Goal: Task Accomplishment & Management: Use online tool/utility

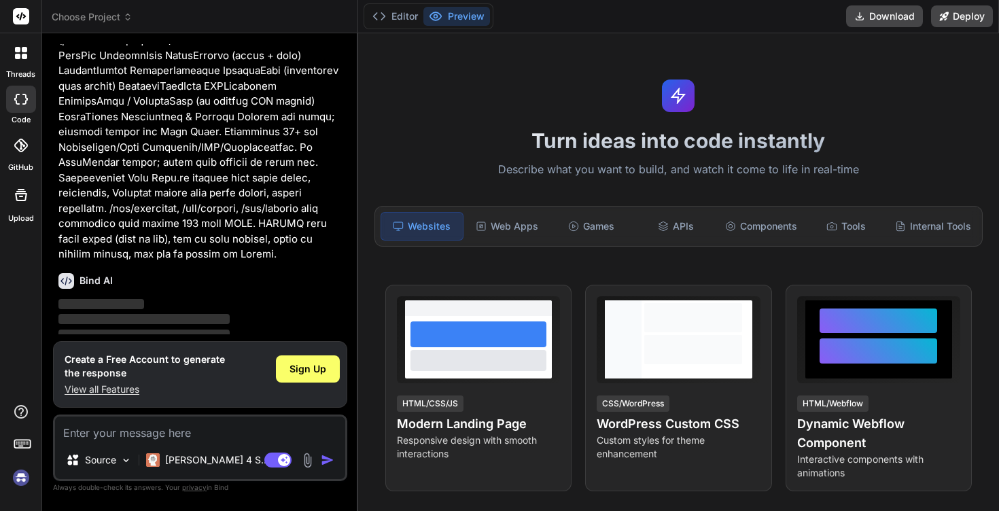
scroll to position [2729, 0]
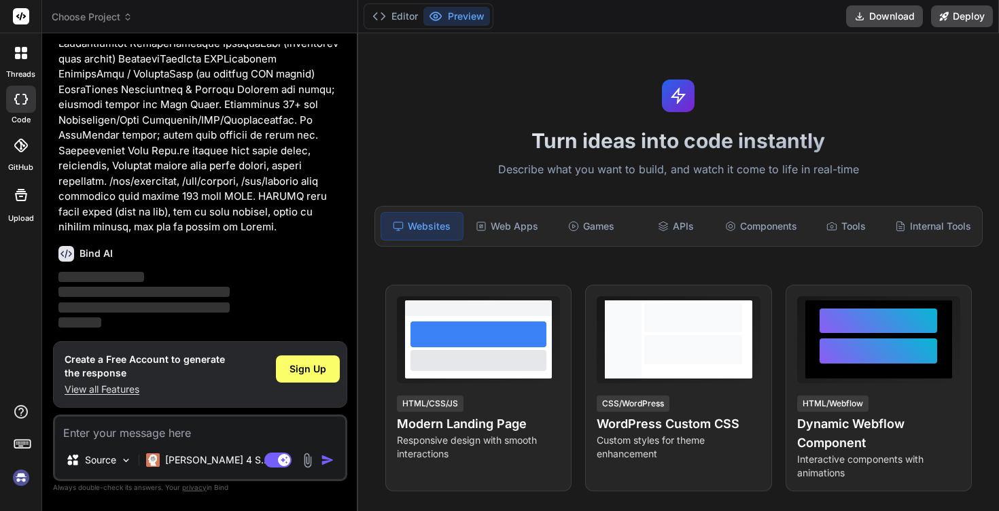
click at [309, 359] on span "Sign Up" at bounding box center [305, 366] width 37 height 14
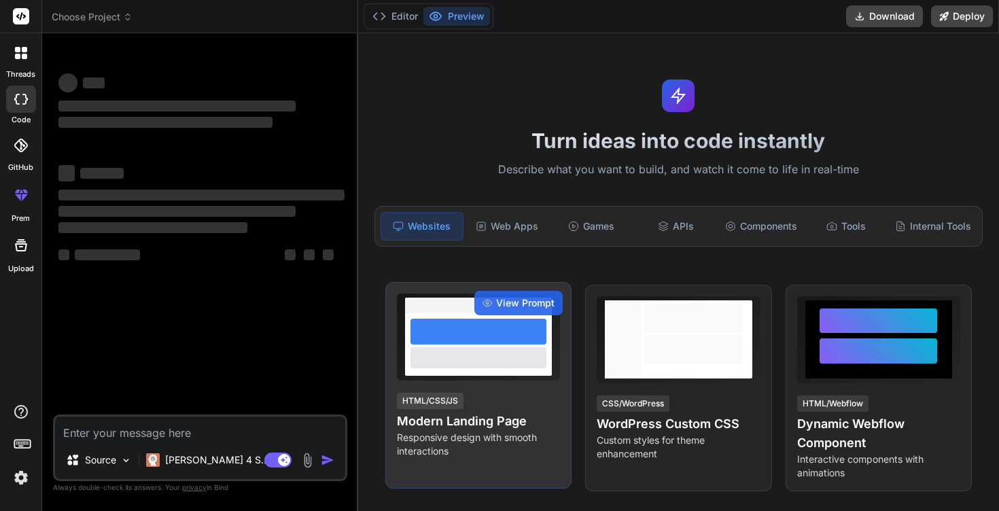
scroll to position [0, 0]
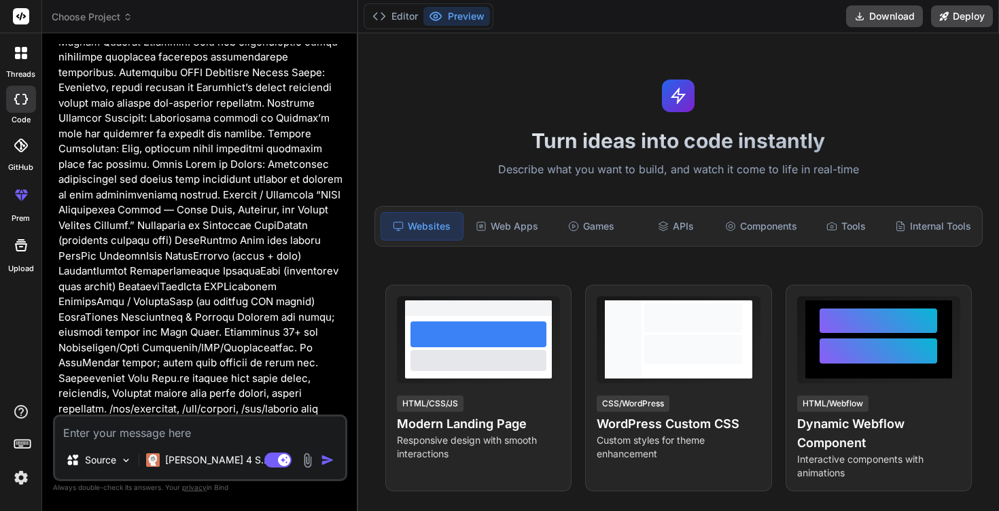
type textarea "x"
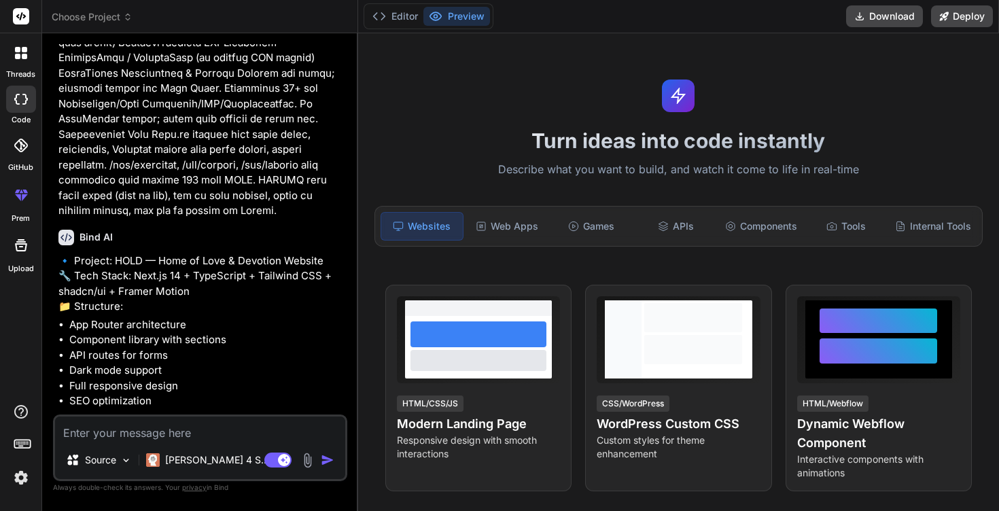
scroll to position [2862, 0]
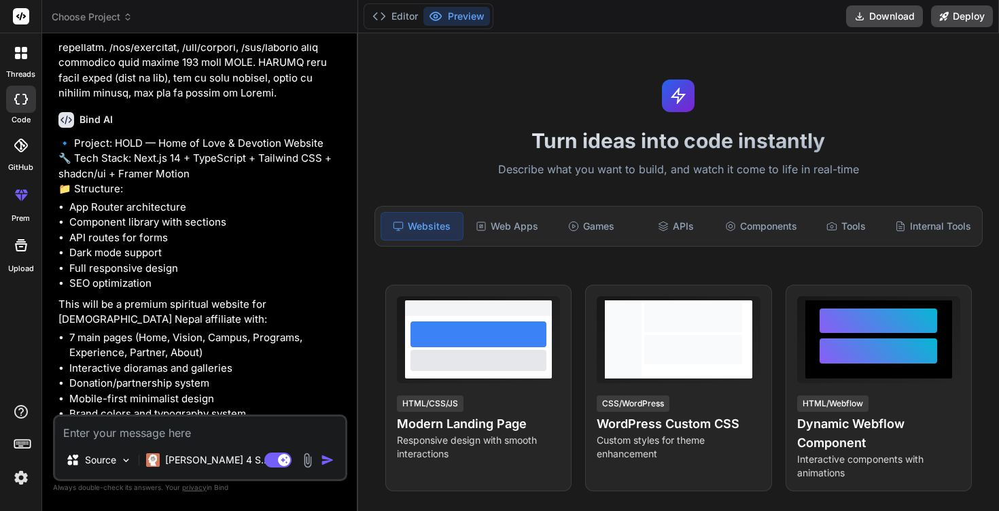
click at [214, 428] on textarea at bounding box center [200, 428] width 290 height 24
type textarea "m"
type textarea "x"
type textarea "ma"
type textarea "x"
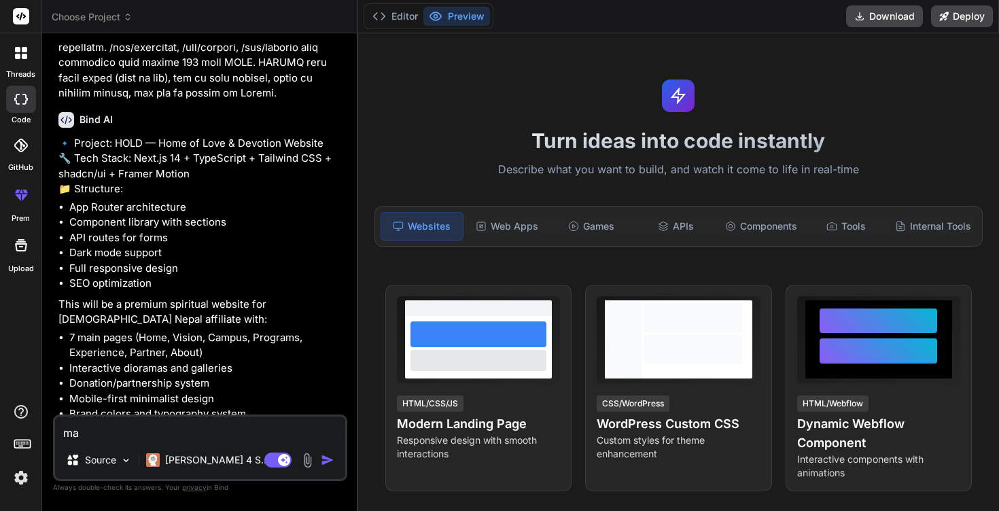
type textarea "mak"
type textarea "x"
type textarea "make"
type textarea "x"
type textarea "make"
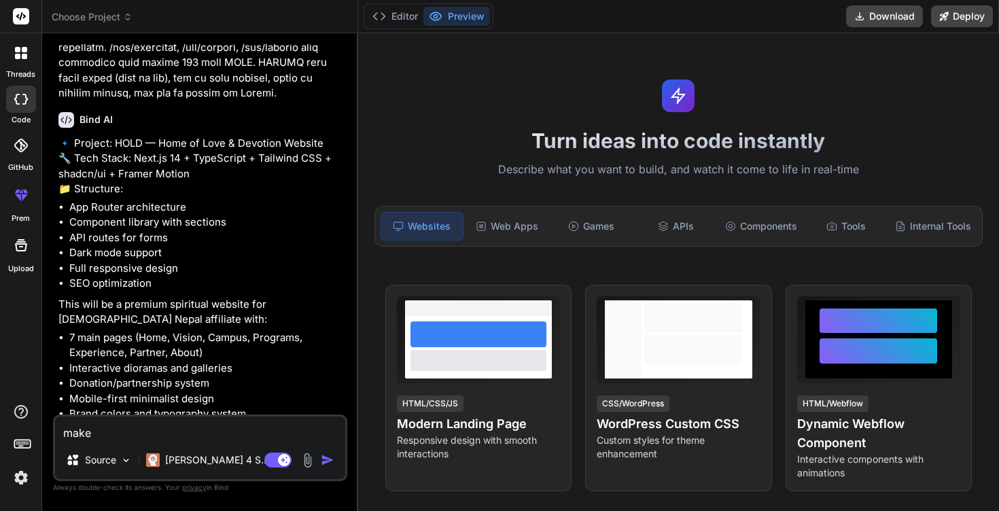
type textarea "x"
type textarea "make g"
type textarea "x"
type textarea "make go"
type textarea "x"
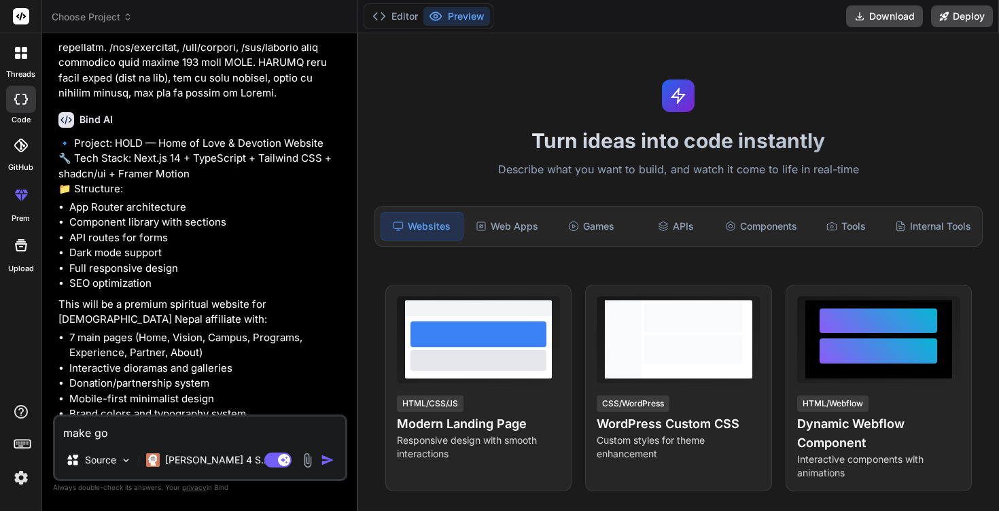
type textarea "make goo"
type textarea "x"
type textarea "make good"
type textarea "x"
type textarea "make good"
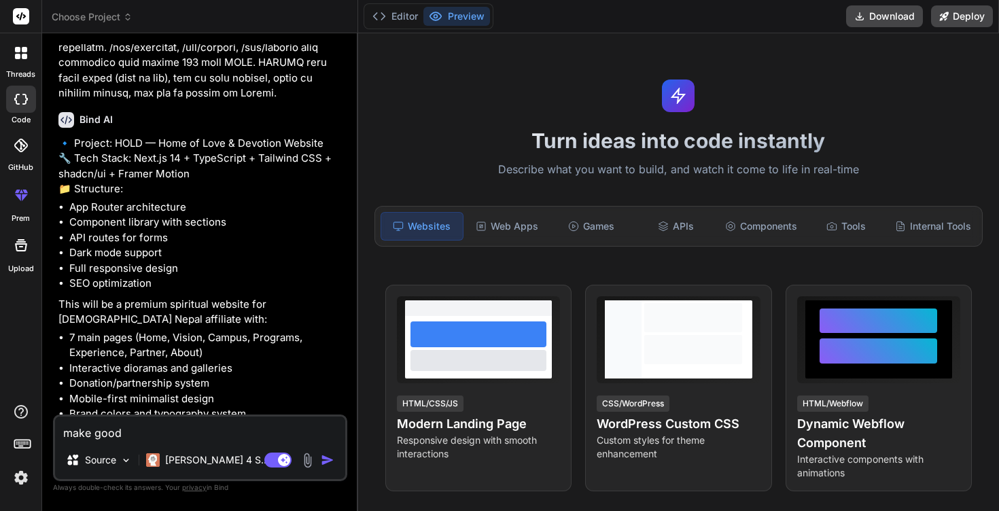
type textarea "x"
type textarea "make good u"
type textarea "x"
type textarea "make good us"
type textarea "x"
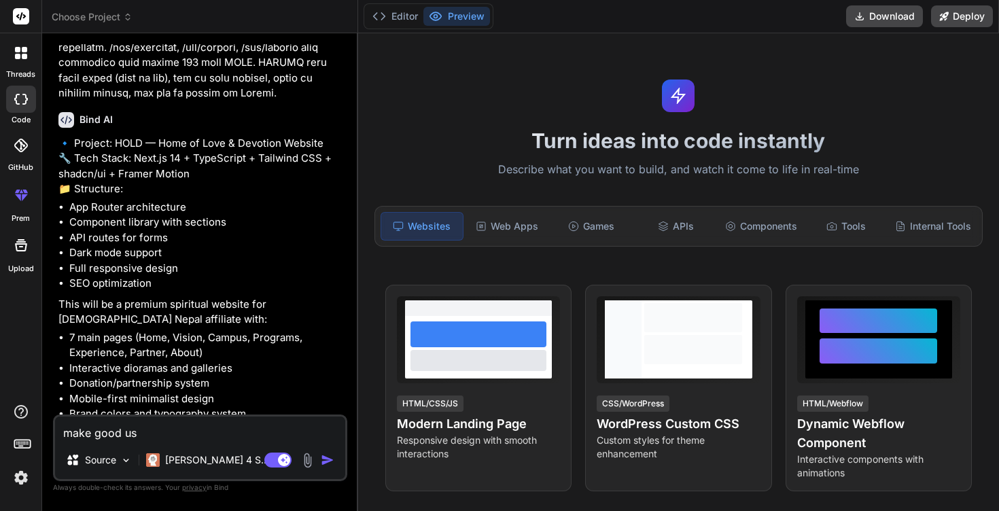
type textarea "make good use"
type textarea "x"
type textarea "make good use"
type textarea "x"
type textarea "make good use o"
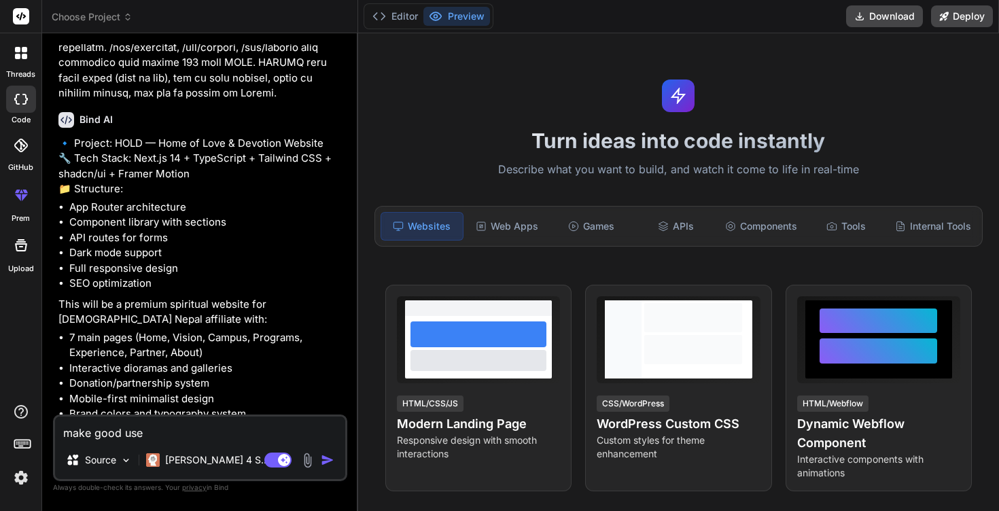
type textarea "x"
type textarea "make good use of"
type textarea "x"
type textarea "make good use of"
type textarea "x"
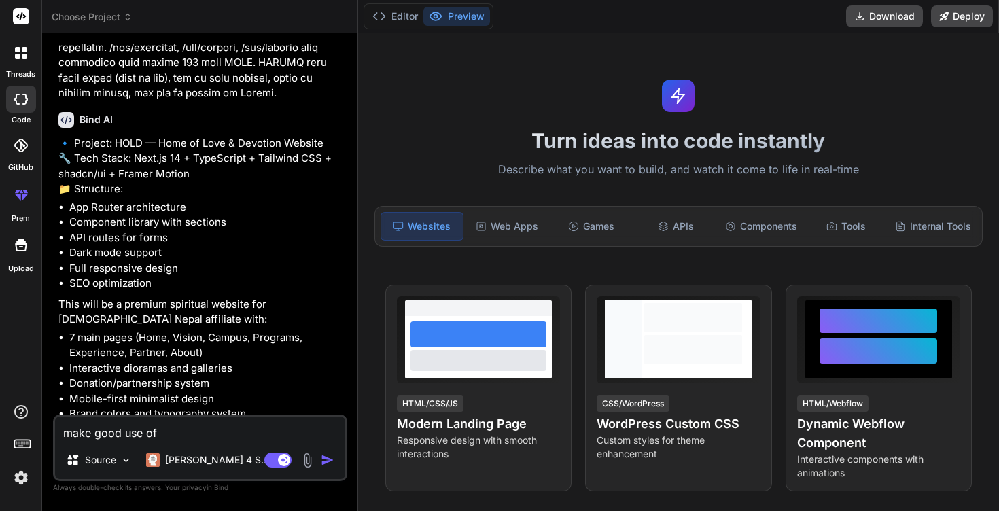
type textarea "make good use of c"
type textarea "x"
type textarea "make good use of co"
type textarea "x"
type textarea "make good use of col"
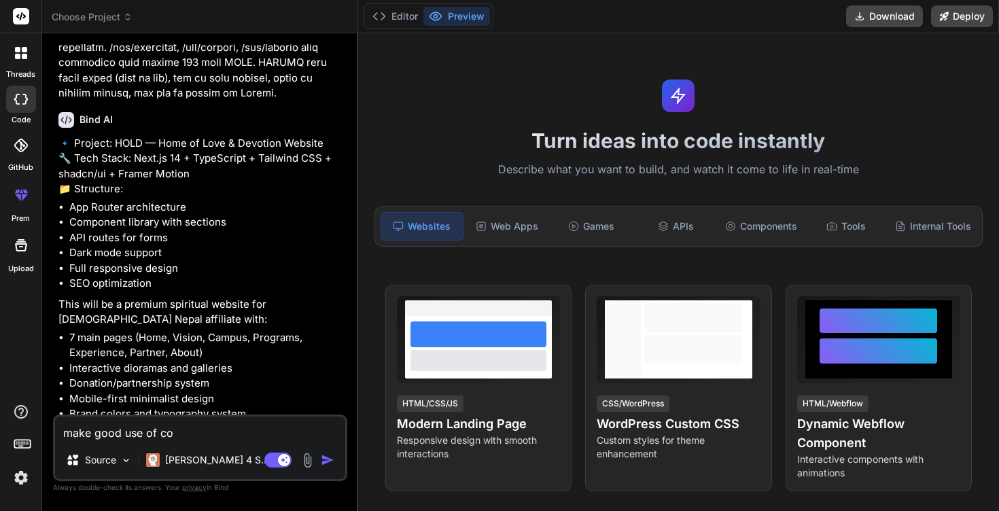
type textarea "x"
type textarea "make good use of colo"
type textarea "x"
type textarea "make good use of color"
type textarea "x"
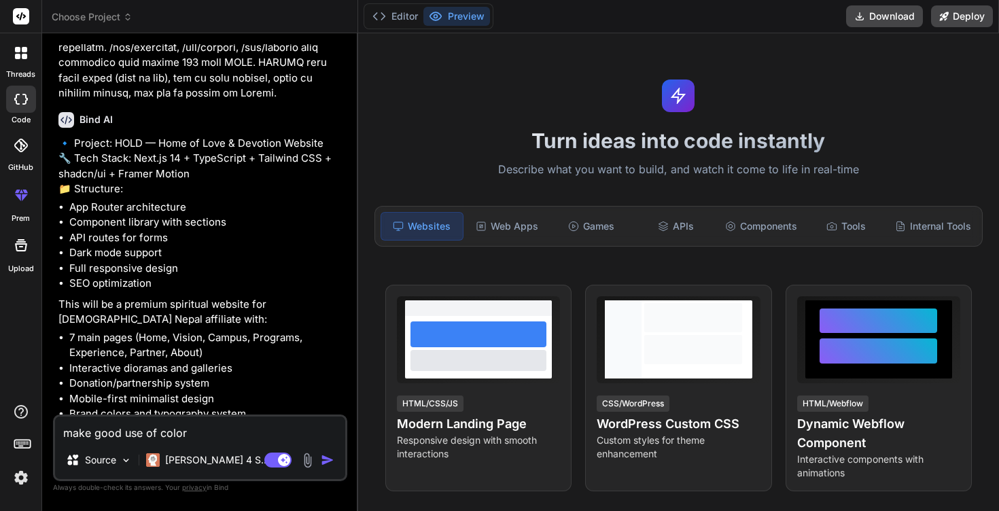
type textarea "make good use of color,"
type textarea "x"
type textarea "make good use of color,"
type textarea "x"
type textarea "make good use of color, t"
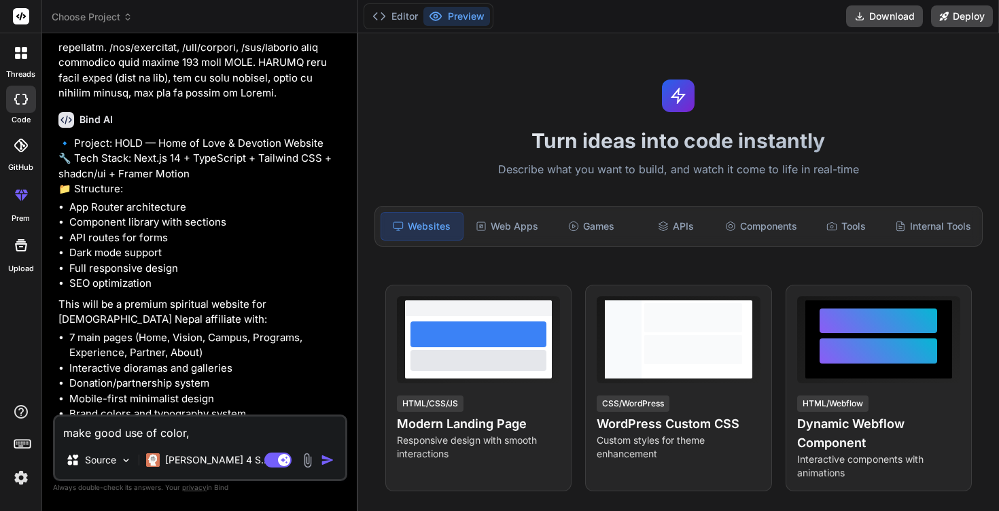
type textarea "x"
type textarea "make good use of color, te"
type textarea "x"
type textarea "make good use of color, tex"
type textarea "x"
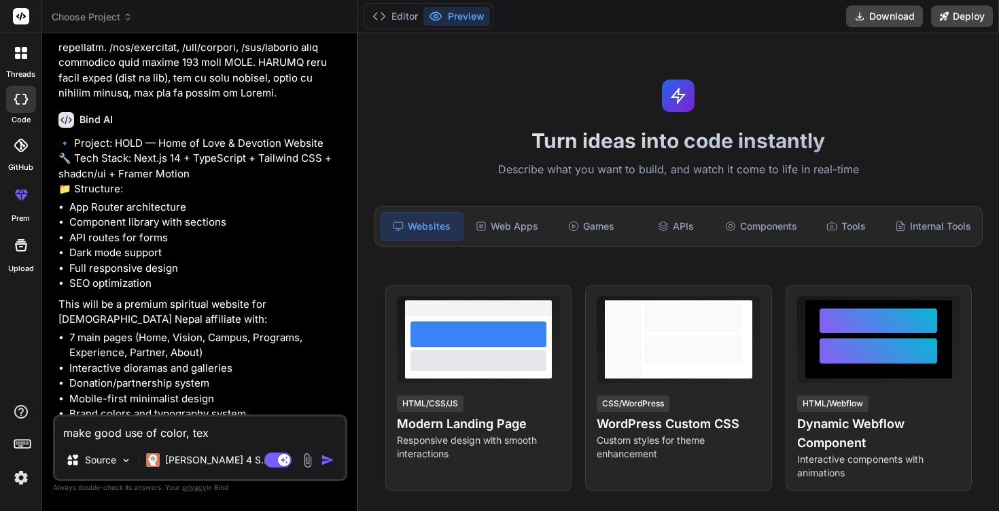
type textarea "make good use of color, text"
type textarea "x"
type textarea "make good use of color, text"
type textarea "x"
type textarea "make good use of color, text a"
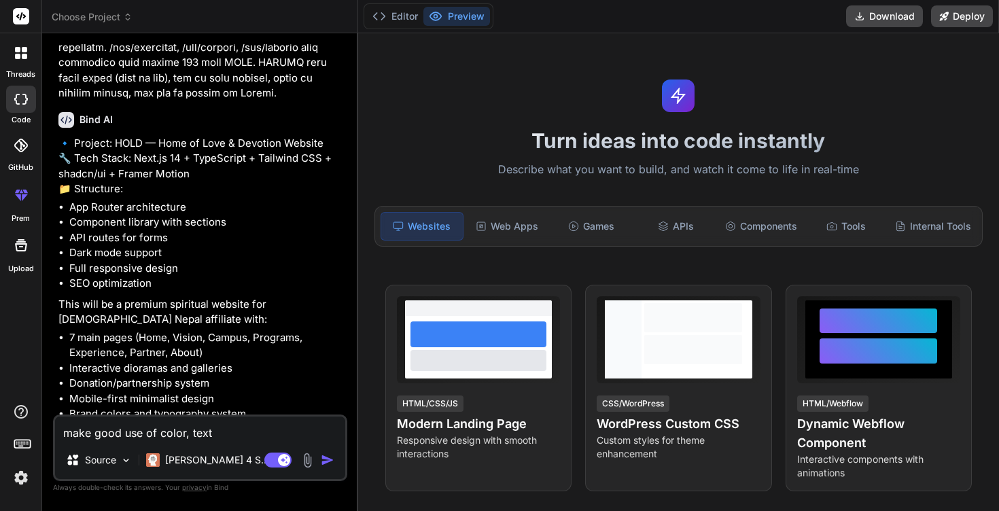
type textarea "x"
type textarea "make good use of color, text an"
type textarea "x"
type textarea "make good use of color, text ani"
type textarea "x"
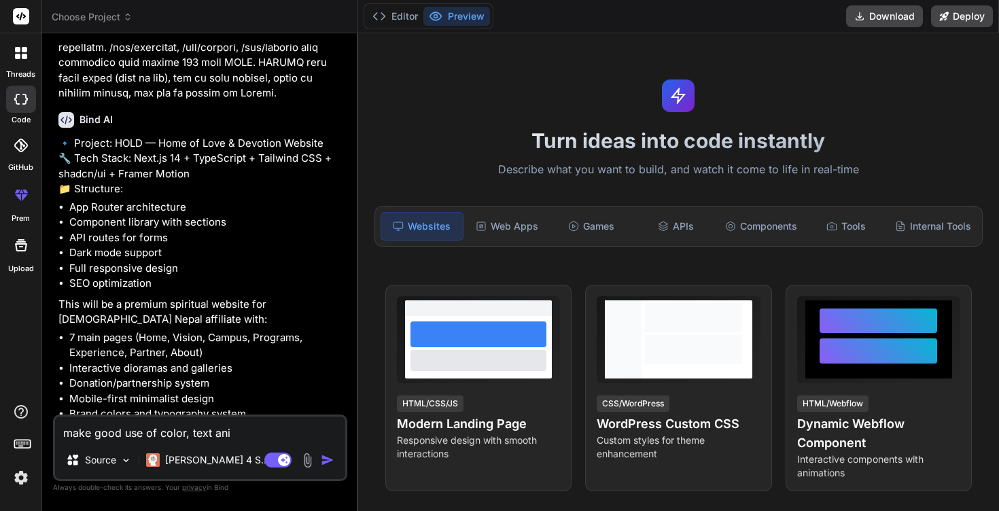
type textarea "make good use of color, text anim"
type textarea "x"
type textarea "make good use of color, text anima"
type textarea "x"
type textarea "make good use of color, text animat"
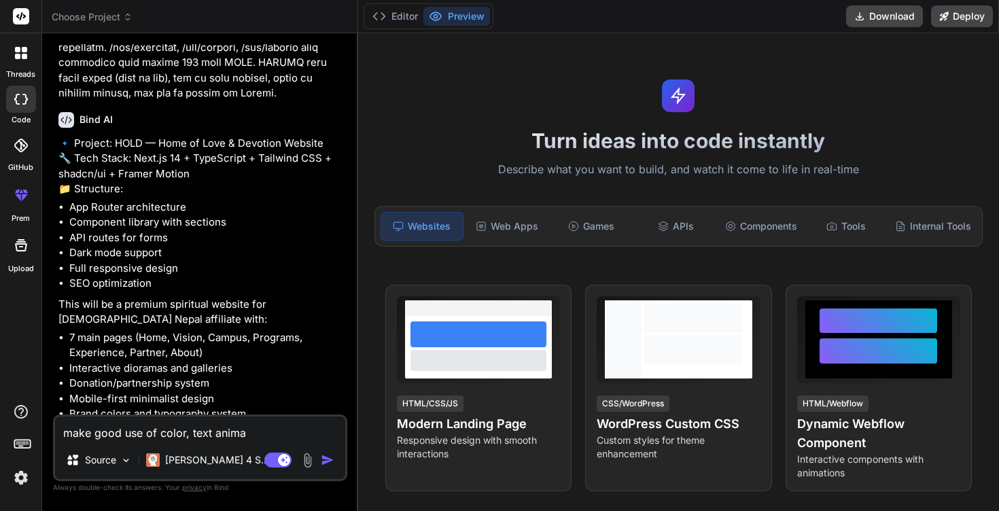
type textarea "x"
type textarea "make good use of color, text animati"
type textarea "x"
type textarea "make good use of color, text animatio"
type textarea "x"
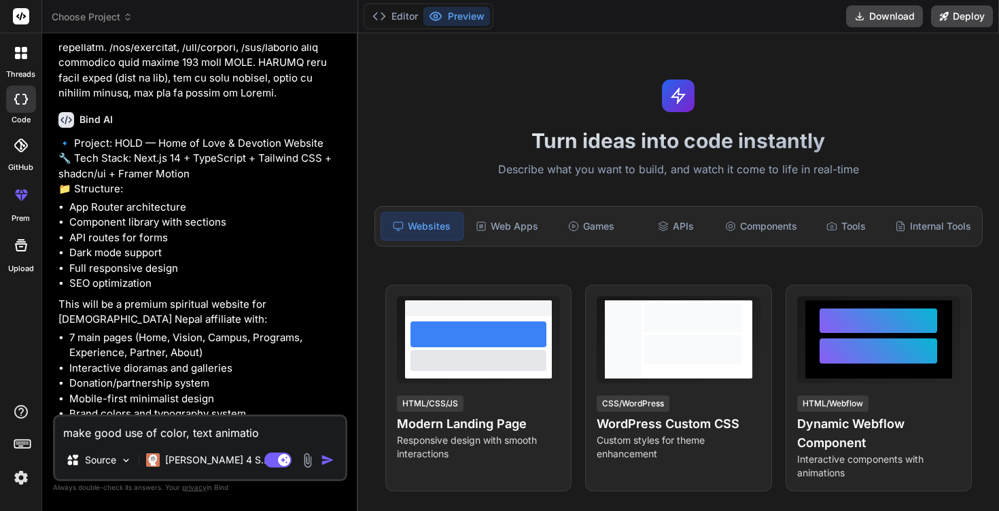
type textarea "make good use of color, text animation"
type textarea "x"
type textarea "make good use of color, text animations"
type textarea "x"
type textarea "make good use of color, text animations;"
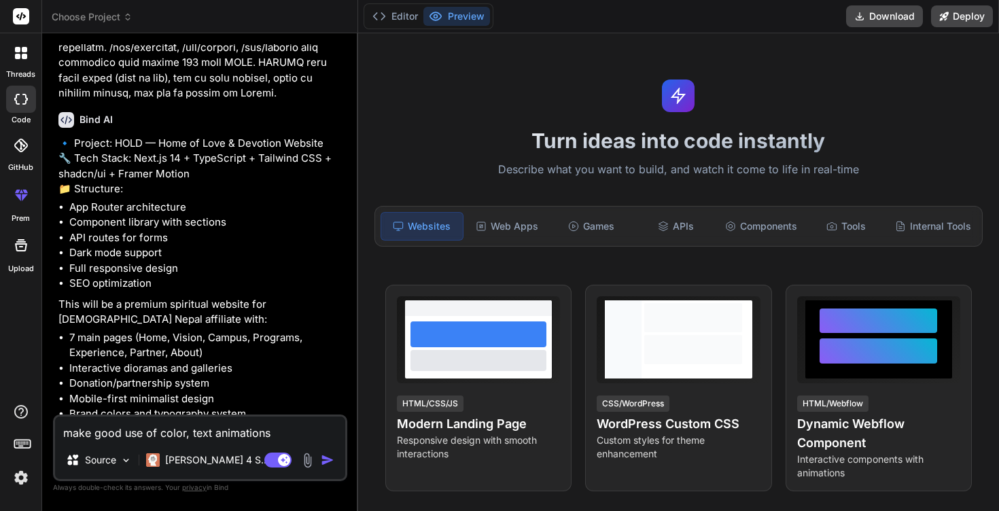
type textarea "x"
type textarea "make good use of color, text animations;"
type textarea "x"
type textarea "make good use of color, text animations; c"
type textarea "x"
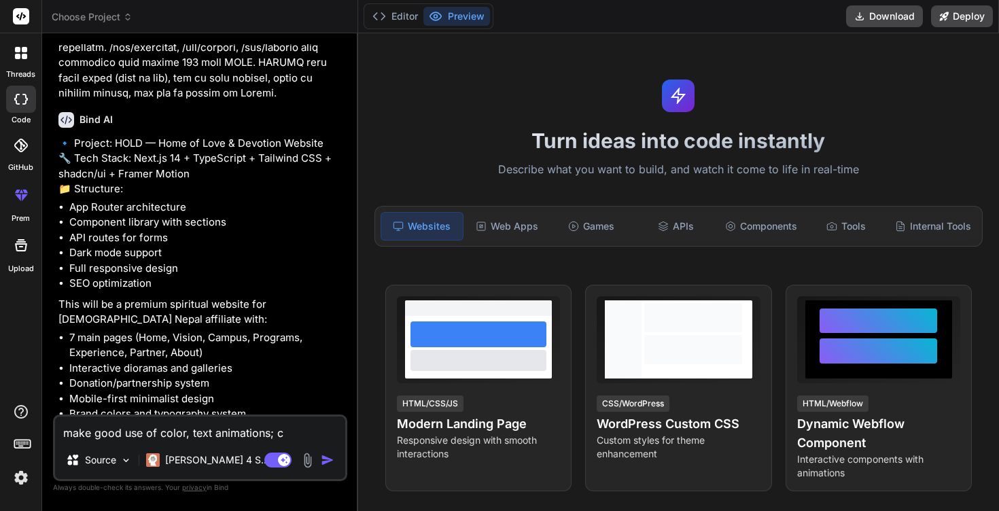
type textarea "make good use of color, text animations; ch"
type textarea "x"
type textarea "make good use of color, text animations; cho"
type textarea "x"
type textarea "make good use of color, text animations; choo"
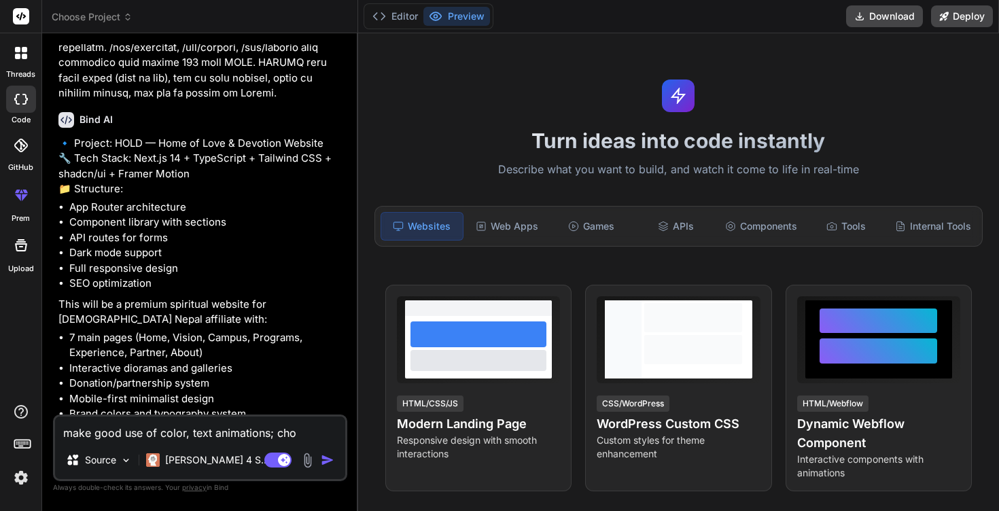
type textarea "x"
type textarea "make good use of color, text animations; choos"
type textarea "x"
type textarea "make good use of color, text animations; choose"
type textarea "x"
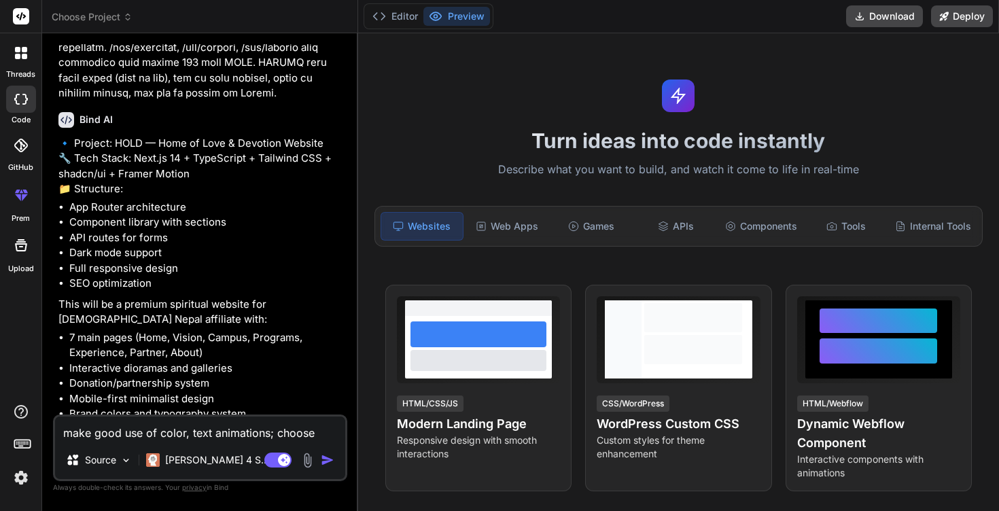
type textarea "make good use of color, text animations; choose"
type textarea "x"
type textarea "make good use of color, text animations; choose f"
type textarea "x"
type textarea "make good use of color, text animations; choose fo"
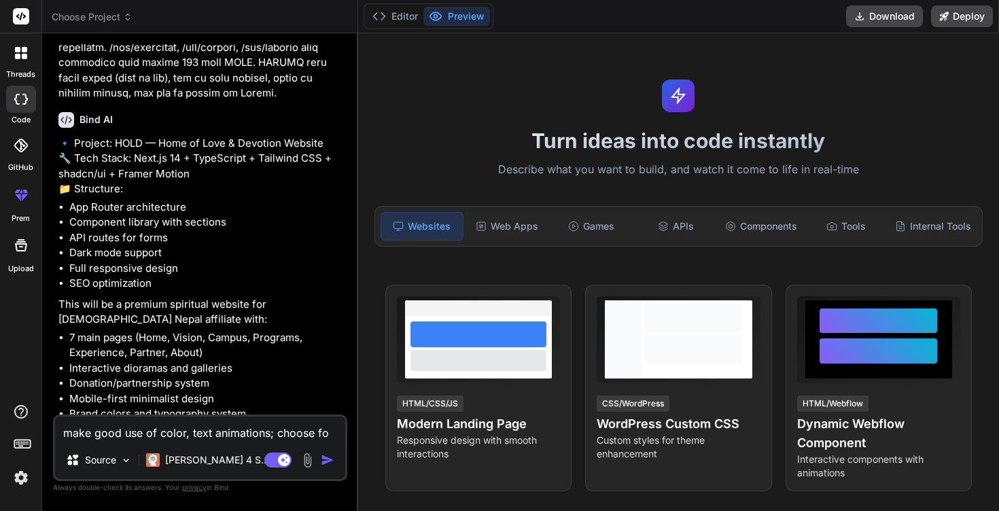
type textarea "x"
type textarea "make good use of color, text animations; choose fon"
type textarea "x"
type textarea "make good use of color, text animations; choose fo"
type textarea "x"
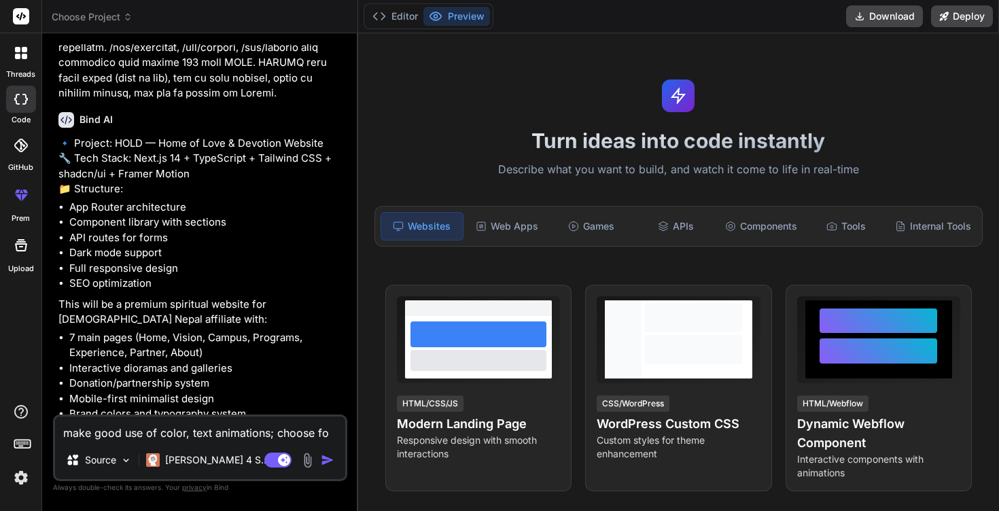
type textarea "make good use of color, text animations; choose f"
type textarea "x"
type textarea "make good use of color, text animations; choose"
type textarea "x"
type textarea "make good use of color, text animations; choose b"
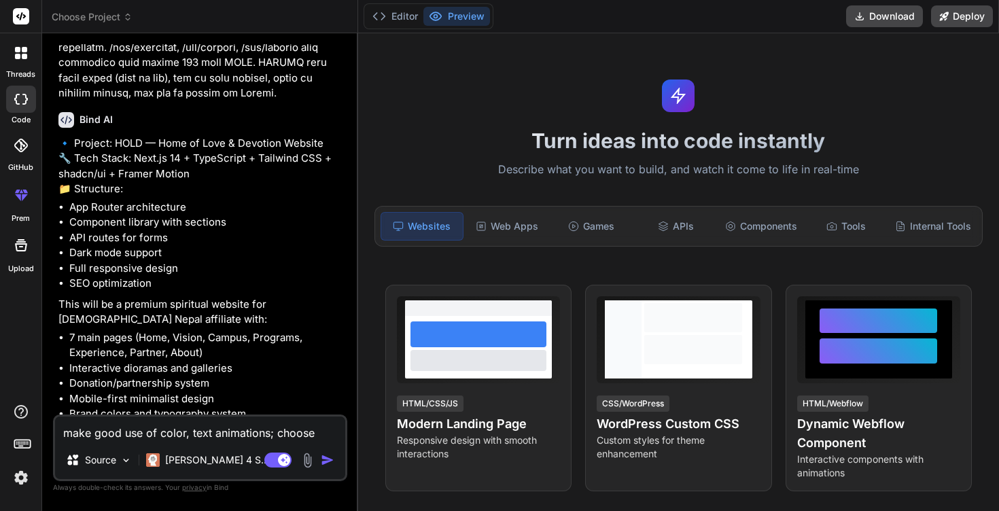
type textarea "x"
type textarea "make good use of color, text animations; choose be"
type textarea "x"
type textarea "make good use of color, text animations; choose bet"
type textarea "x"
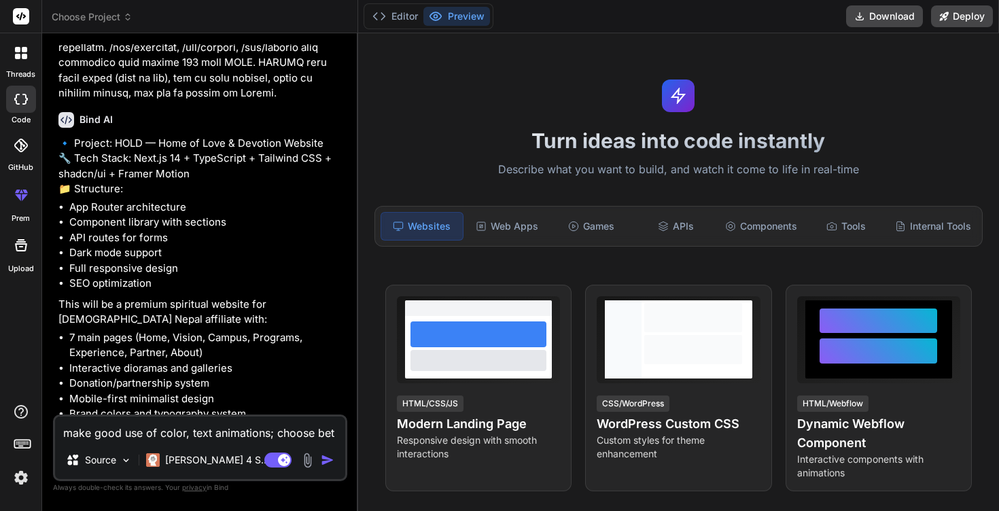
type textarea "make good use of color, text animations; choose bett"
type textarea "x"
type textarea "make good use of color, text animations; choose [PERSON_NAME]"
type textarea "x"
type textarea "make good use of color, text animations; choose better"
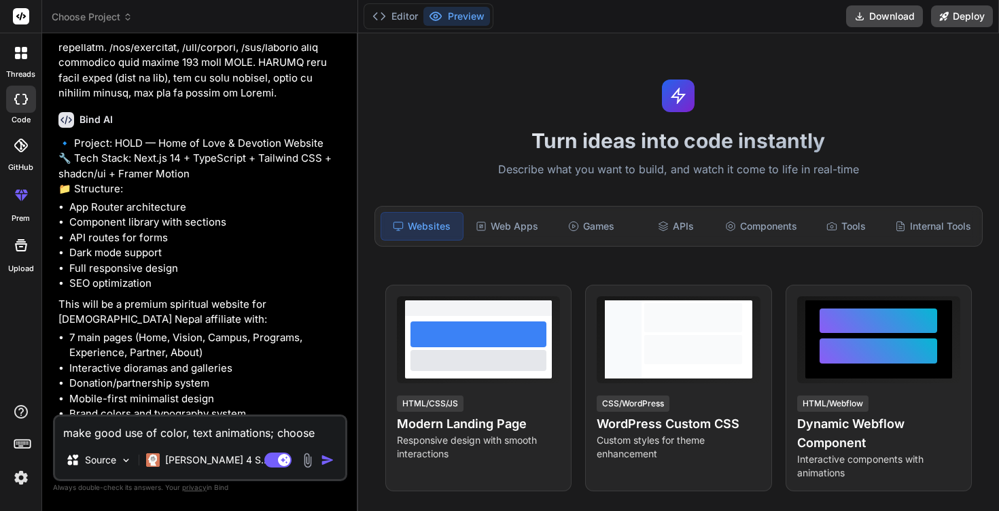
type textarea "x"
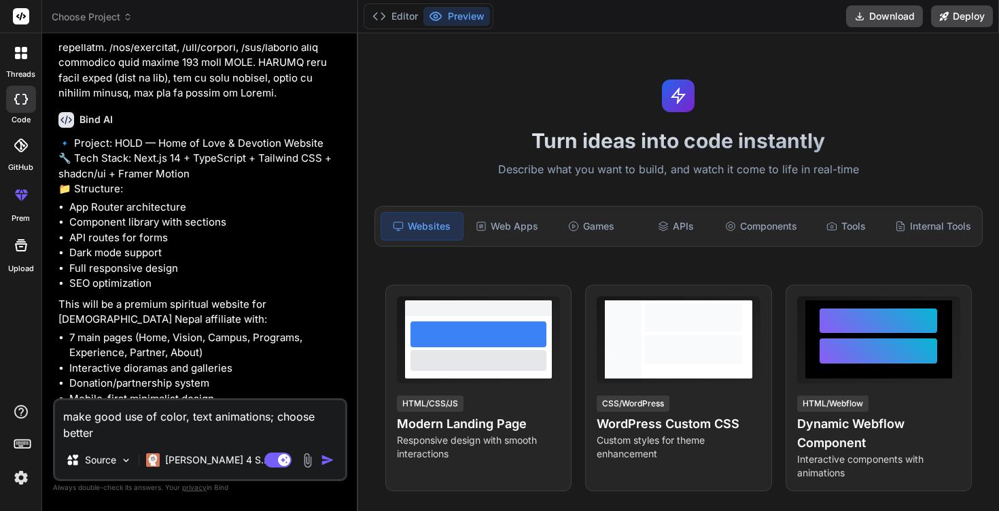
type textarea "make good use of color, text animations; choose better"
type textarea "x"
type textarea "make good use of color, text animations; choose better f"
type textarea "x"
type textarea "make good use of color, text animations; choose better fo"
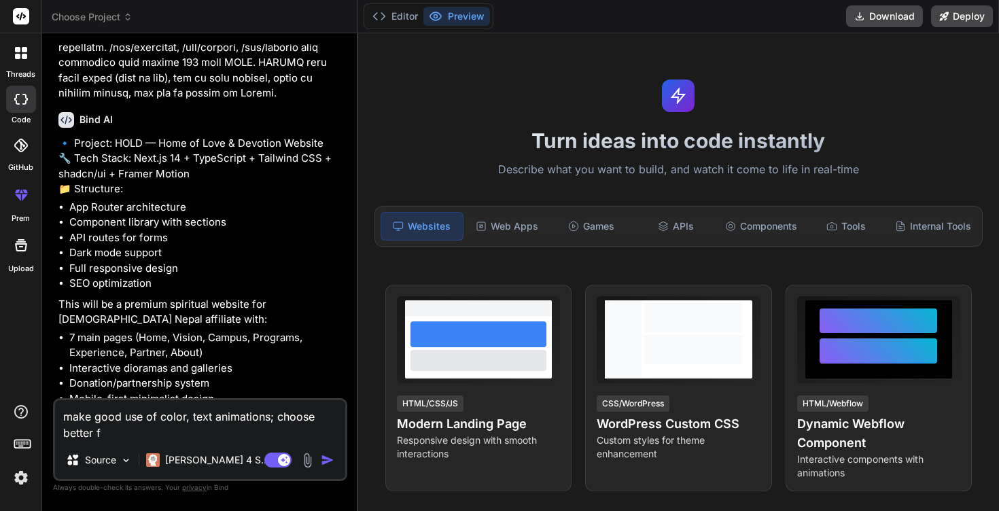
type textarea "x"
type textarea "make good use of color, text animations; choose better fon"
type textarea "x"
type textarea "make good use of color, text animations; choose better font"
type textarea "x"
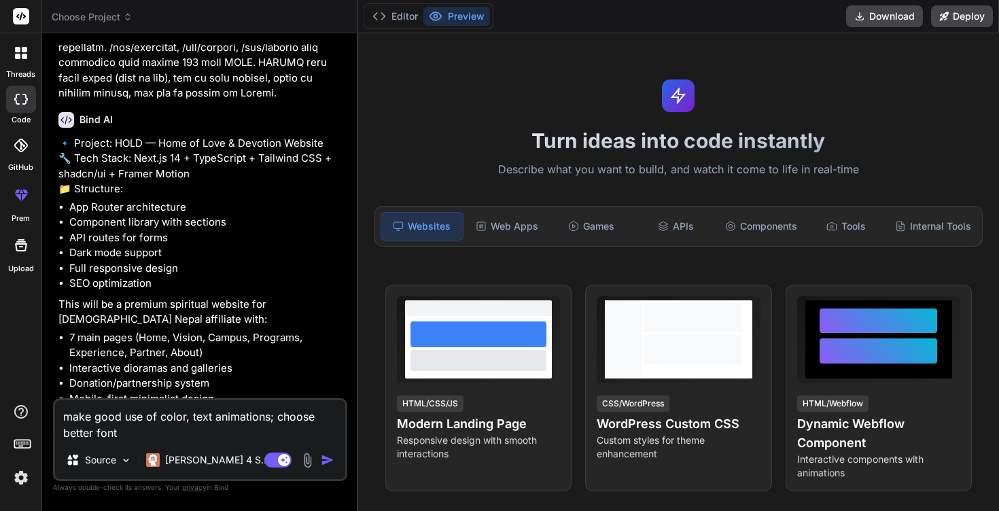
type textarea "make good use of color, text animations; choose better fonts"
type textarea "x"
type textarea "make good use of color, text animations; choose better fonts;"
type textarea "x"
type textarea "make good use of color, text animations; choose better fonts;"
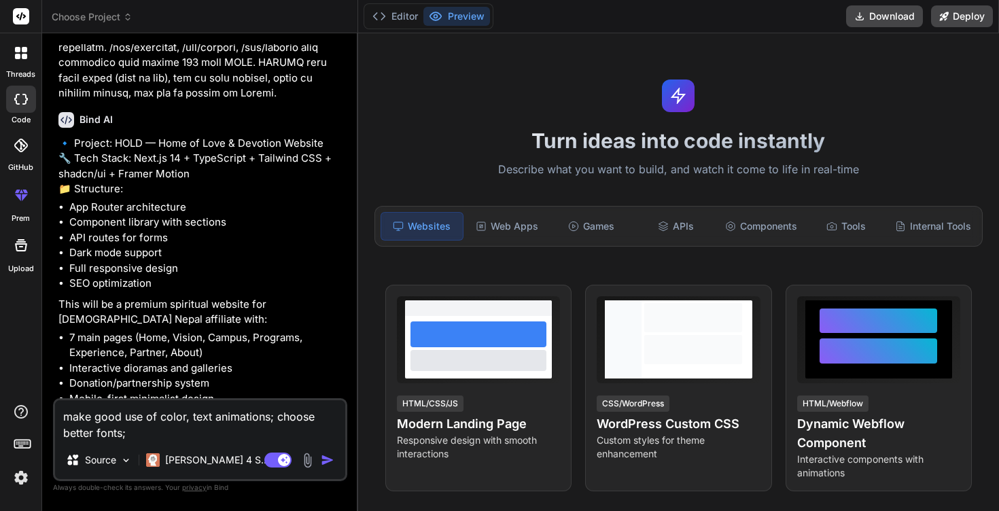
type textarea "x"
type textarea "make good use of color, text animations; choose better fonts; c"
type textarea "x"
type textarea "make good use of color, text animations; choose better fonts; co"
type textarea "x"
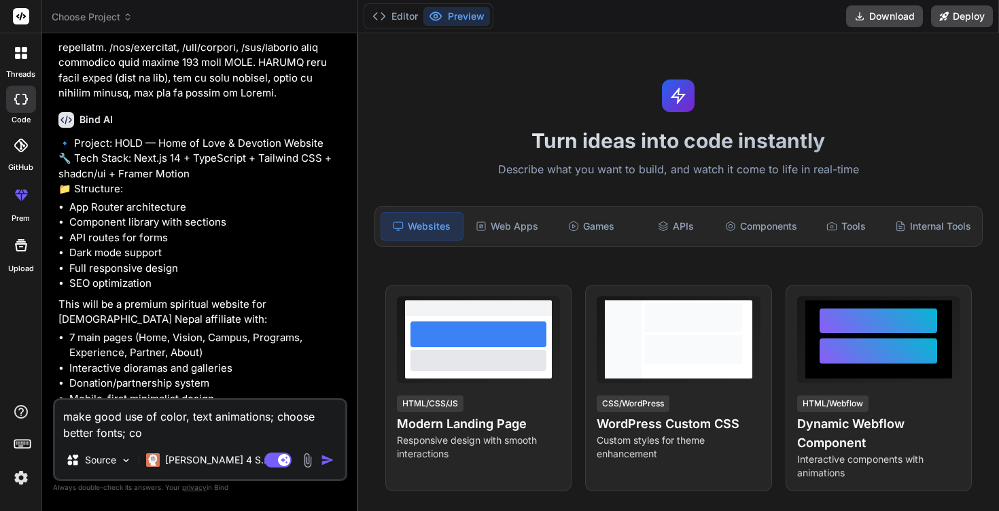
type textarea "make good use of color, text animations; choose better fonts; col"
type textarea "x"
type textarea "make good use of color, text animations; choose better fonts; colo"
type textarea "x"
type textarea "make good use of color, text animations; choose better fonts; color"
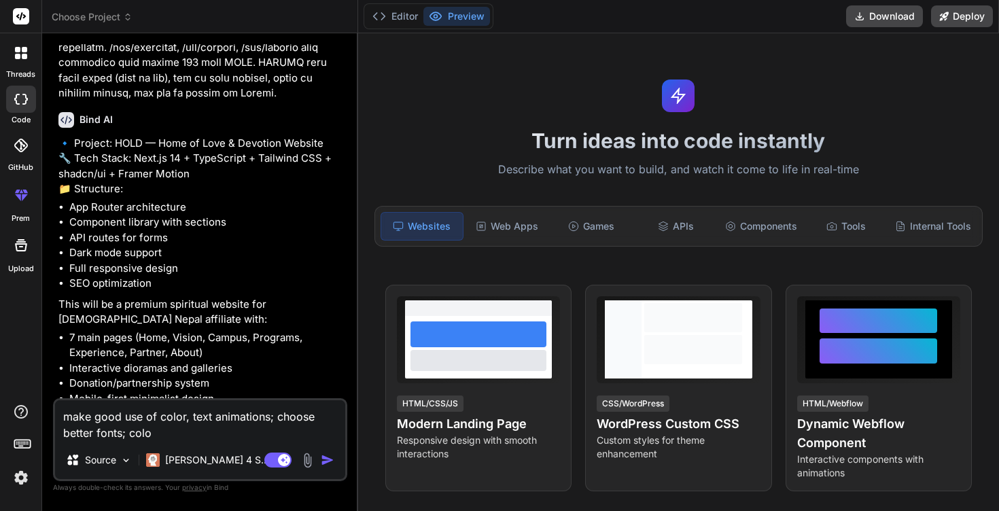
type textarea "x"
type textarea "make good use of color, text animations; choose better fonts; color"
type textarea "x"
type textarea "make good use of color, text animations; choose better fonts; color a"
type textarea "x"
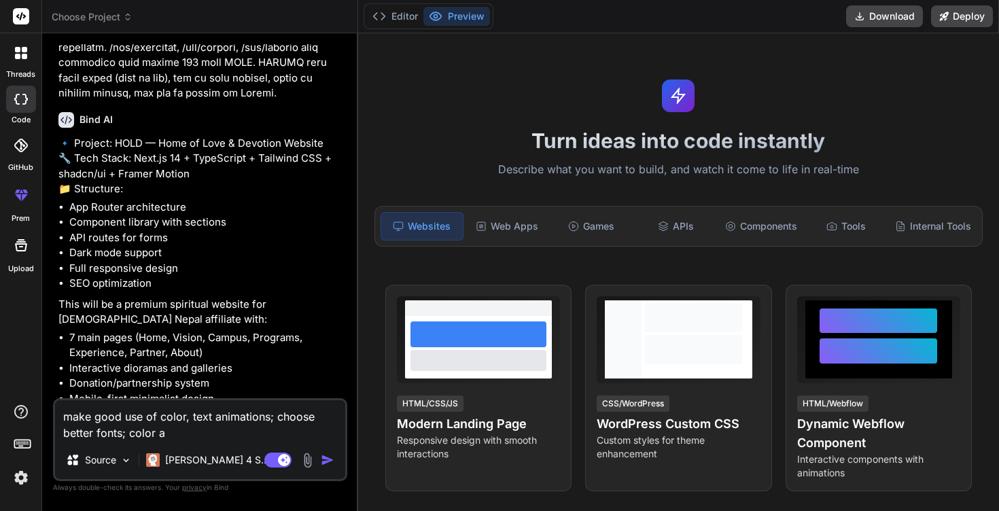
type textarea "make good use of color, text animations; choose better fonts; color an"
type textarea "x"
type textarea "make good use of color, text animations; choose better fonts; color ani"
type textarea "x"
type textarea "make good use of color, text animations; choose better fonts; color anim"
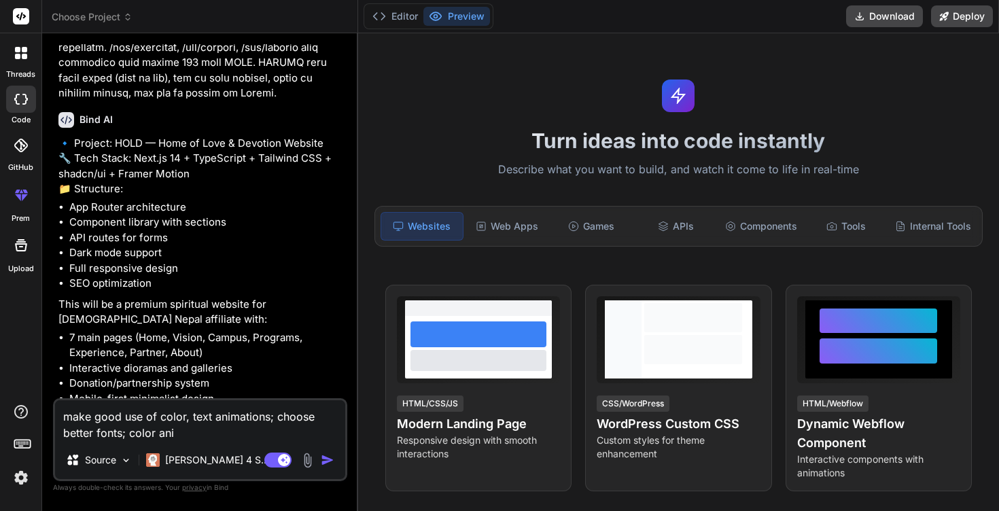
type textarea "x"
type textarea "make good use of color, text animations; choose better fonts; color anima"
type textarea "x"
type textarea "make good use of color, text animations; choose better fonts; color animat"
type textarea "x"
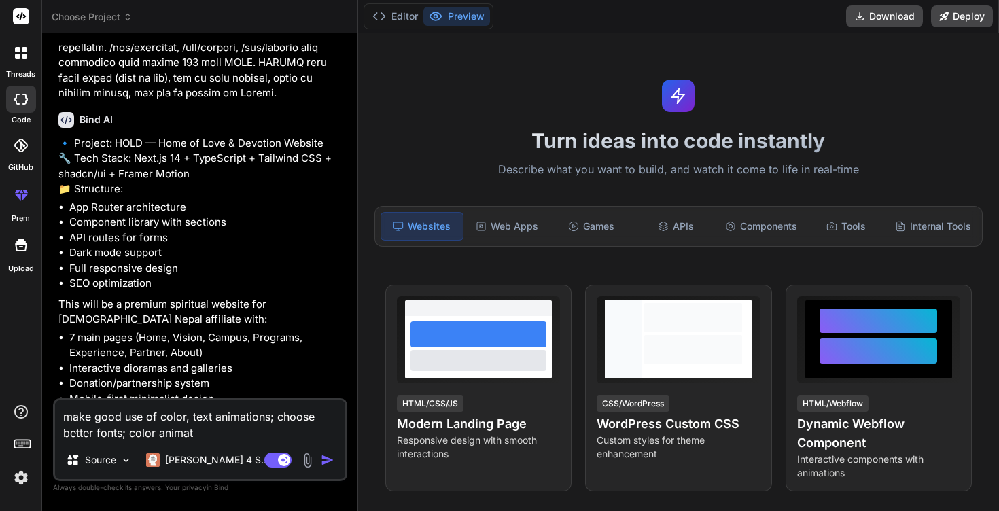
type textarea "make good use of color, text animations; choose better fonts; color animati"
type textarea "x"
type textarea "make good use of color, text animations; choose better fonts; color animatio"
type textarea "x"
type textarea "make good use of color, text animations; choose better fonts; color animation"
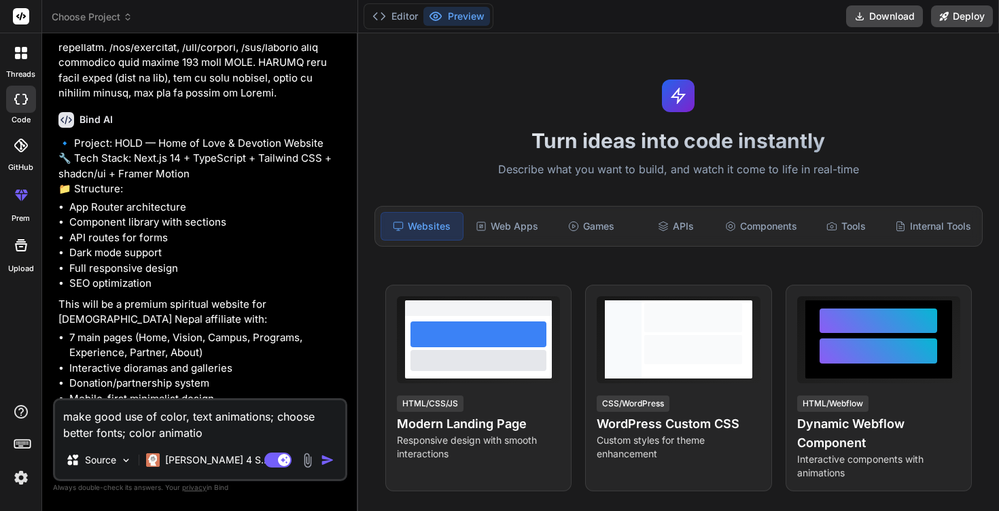
type textarea "x"
type textarea "make good use of color, text animations; choose better fonts; color animations"
type textarea "x"
type textarea "make good use of color, text animations; choose better fonts; color animations;"
type textarea "x"
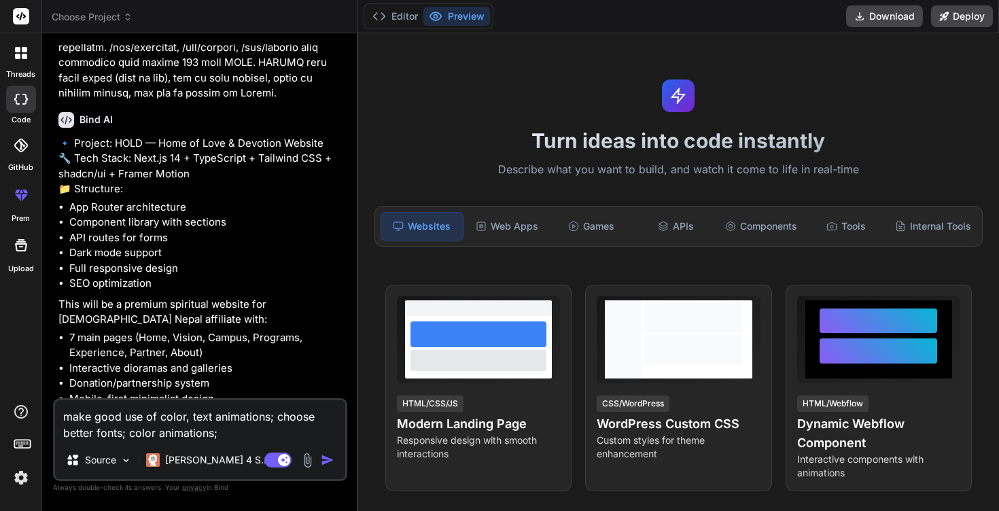
type textarea "make good use of color, text animations; choose better fonts; color animations;"
type textarea "x"
type textarea "make good use of color, text animations; choose better fonts; color animations;…"
type textarea "x"
type textarea "make good use of color, text animations; choose better fonts; color animations;…"
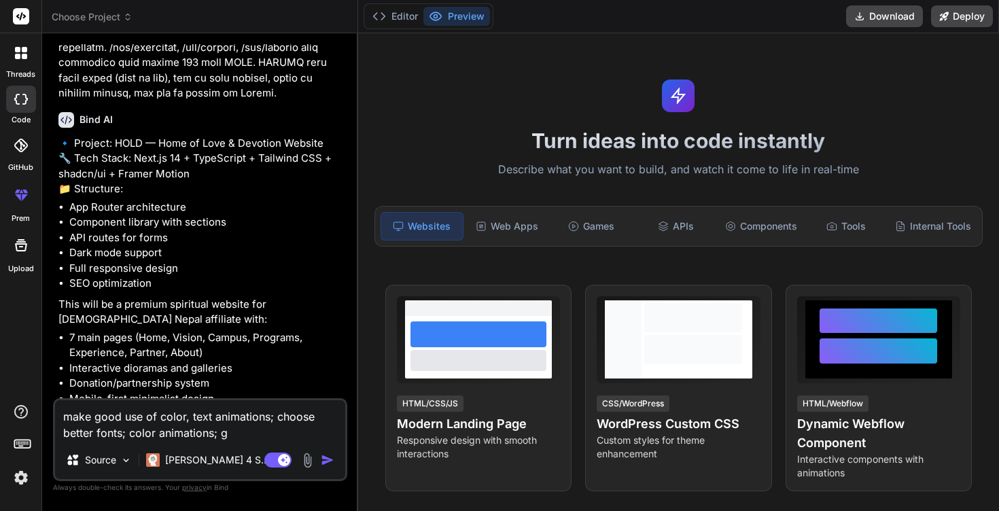
type textarea "x"
type textarea "make good use of color, text animations; choose better fonts; color animations;…"
type textarea "x"
type textarea "make good use of color, text animations; choose better fonts; color animations;…"
type textarea "x"
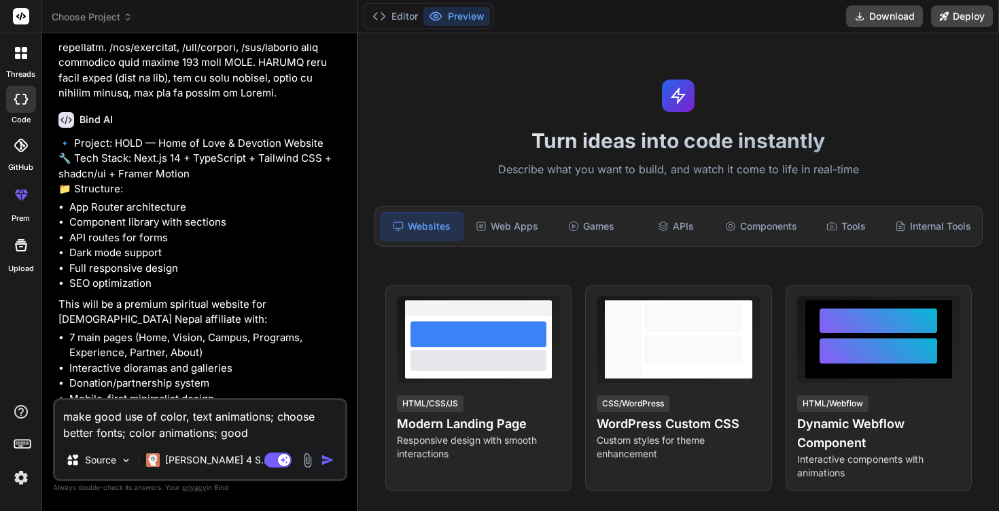
type textarea "make good use of color, text animations; choose better fonts; color animations;…"
type textarea "x"
type textarea "make good use of color, text animations; choose better fonts; color animations;…"
type textarea "x"
type textarea "make good use of color, text animations; choose better fonts; color animations;…"
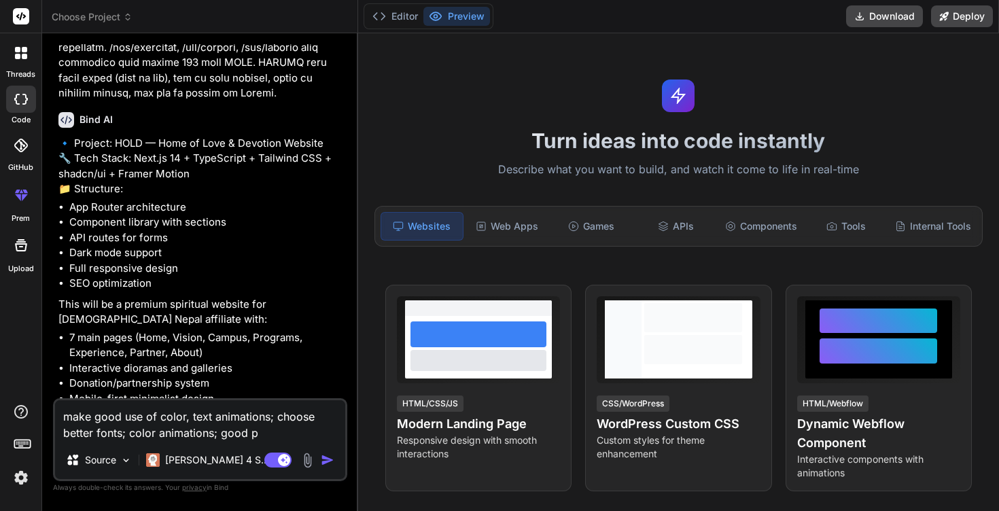
type textarea "x"
type textarea "make good use of color, text animations; choose better fonts; color animations;…"
type textarea "x"
type textarea "make good use of color, text animations; choose better fonts; color animations;…"
type textarea "x"
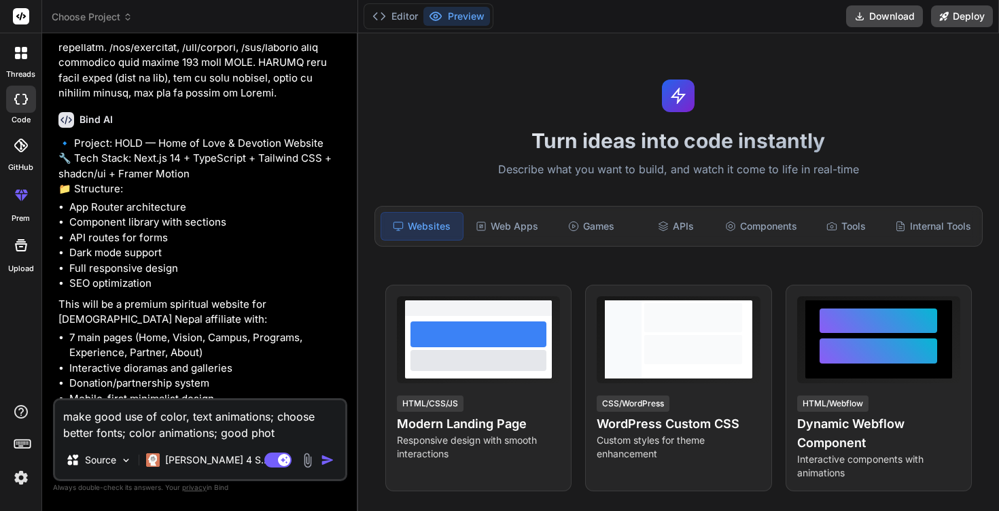
type textarea "make good use of color, text animations; choose better fonts; color animations;…"
type textarea "x"
type textarea "make good use of color, text animations; choose better fonts; color animations;…"
type textarea "x"
type textarea "make good use of color, text animations; choose better fonts; color animations;…"
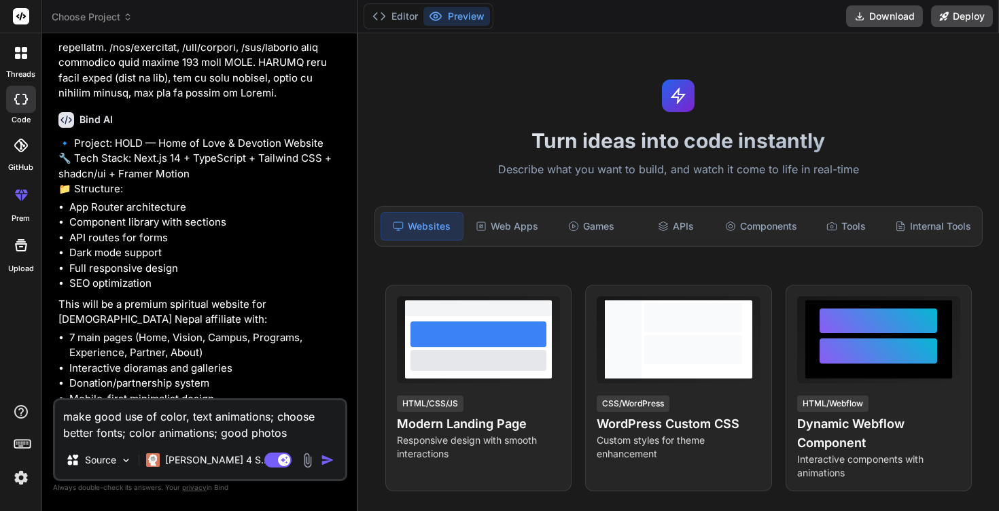
type textarea "x"
type textarea "make good use of color, text animations; choose better fonts; color animations;…"
type textarea "x"
click at [63, 419] on textarea "make good use of color, text animations; choose better fonts; color animations;…" at bounding box center [200, 420] width 290 height 41
type textarea "Omake good use of color, text animations; choose better fonts; color animations…"
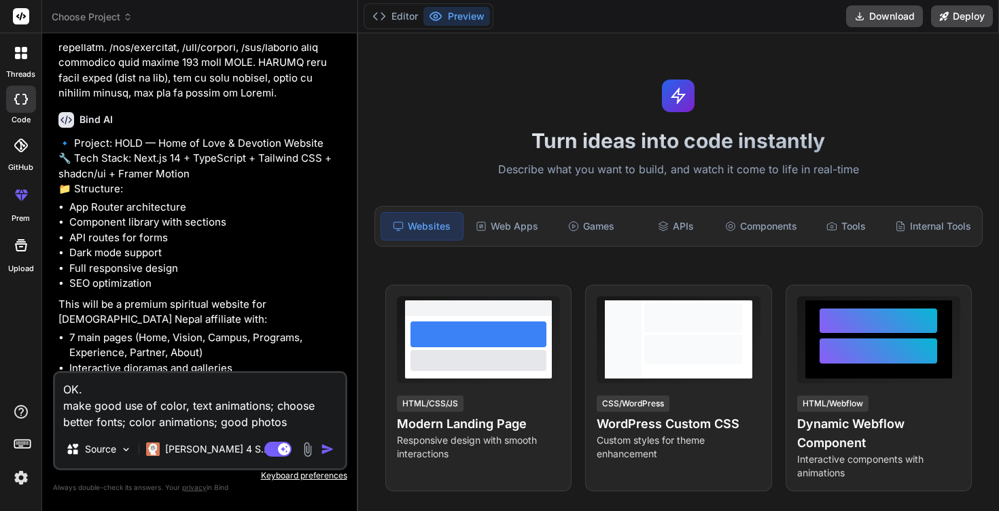
click at [328, 447] on img "button" at bounding box center [328, 449] width 14 height 14
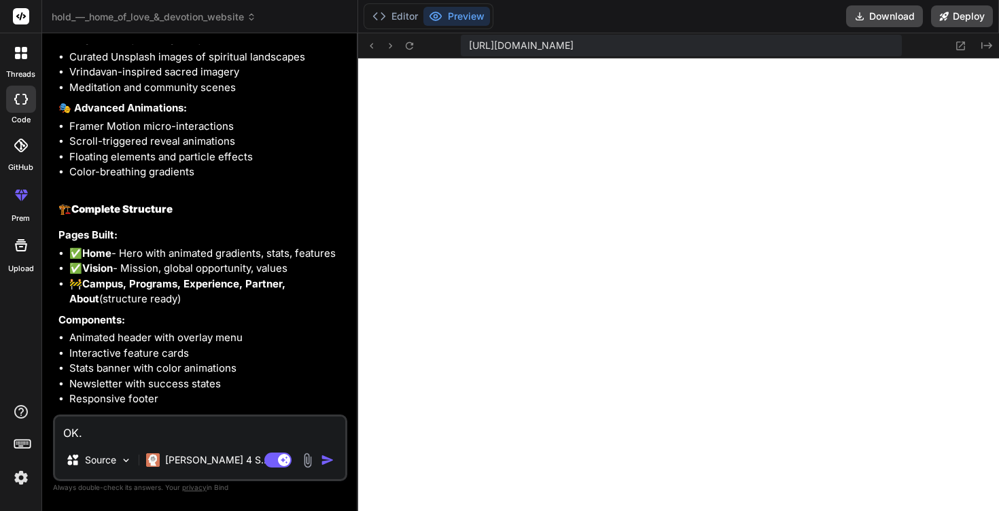
scroll to position [4598, 0]
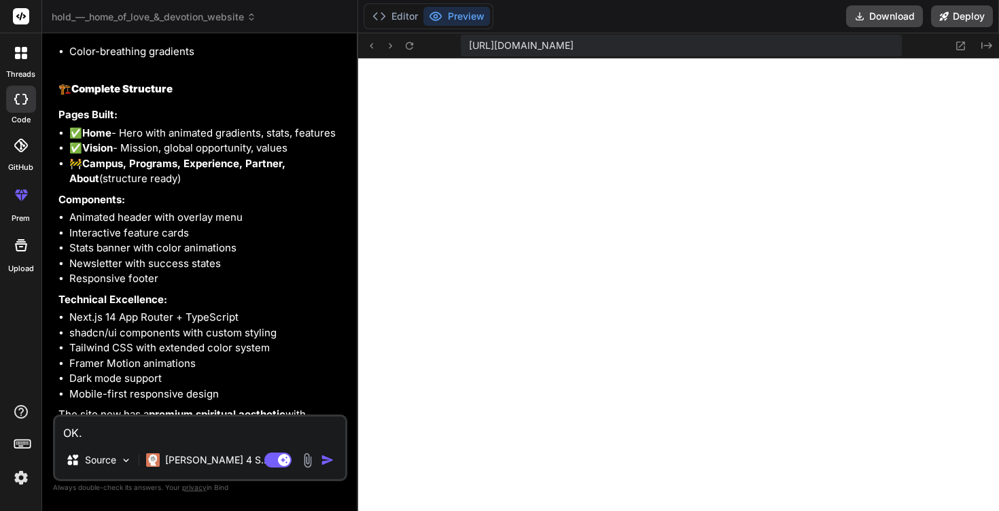
click at [167, 433] on textarea "OK. make good use of color, text animations; choose better fonts; color animati…" at bounding box center [200, 428] width 290 height 24
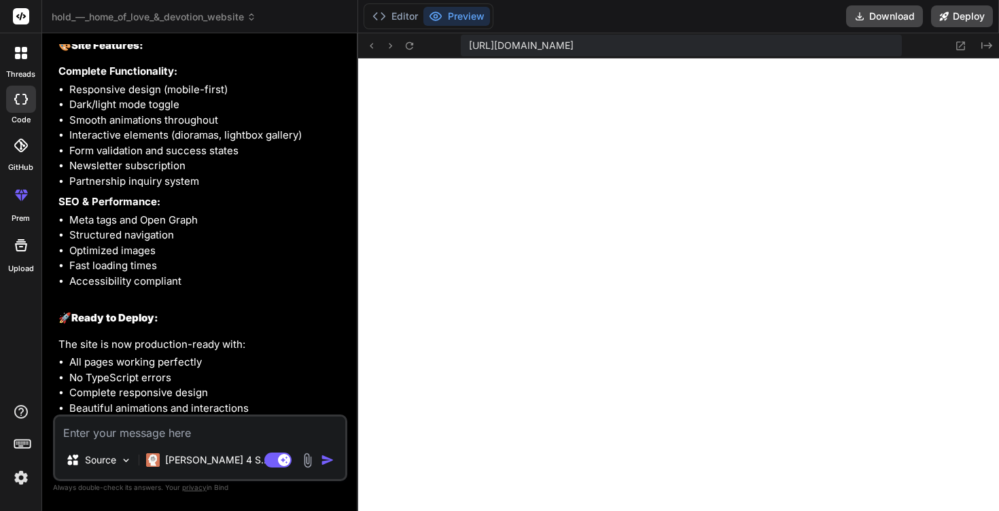
scroll to position [5938, 0]
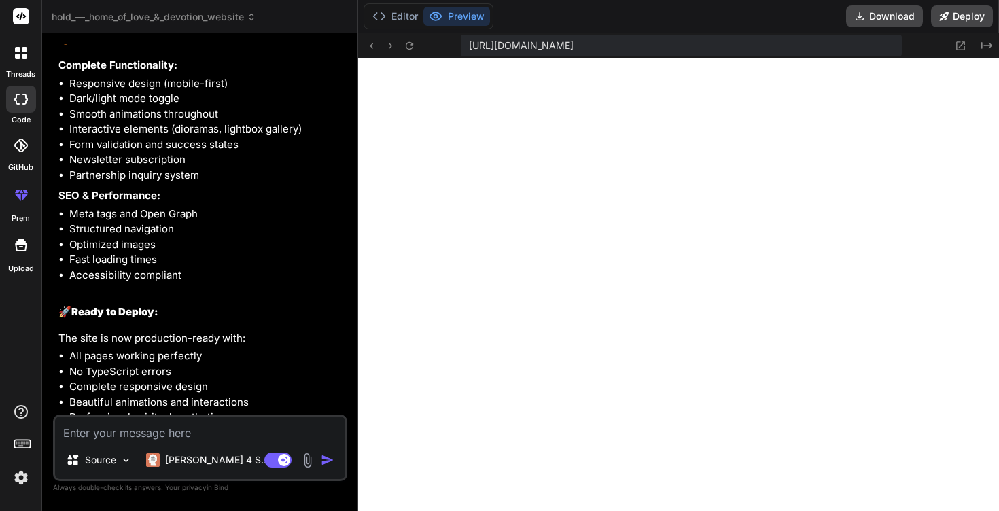
click at [109, 434] on textarea at bounding box center [200, 428] width 290 height 24
drag, startPoint x: 93, startPoint y: 427, endPoint x: 23, endPoint y: 426, distance: 70.0
click at [23, 426] on div "threads code GitHub prem Upload hold_—_home_of_love_&_devotion_website Created …" at bounding box center [499, 255] width 999 height 511
paste textarea "Failed to compile ./app/globals.css.webpack[javascript/auto]!=!./node_modules/n…"
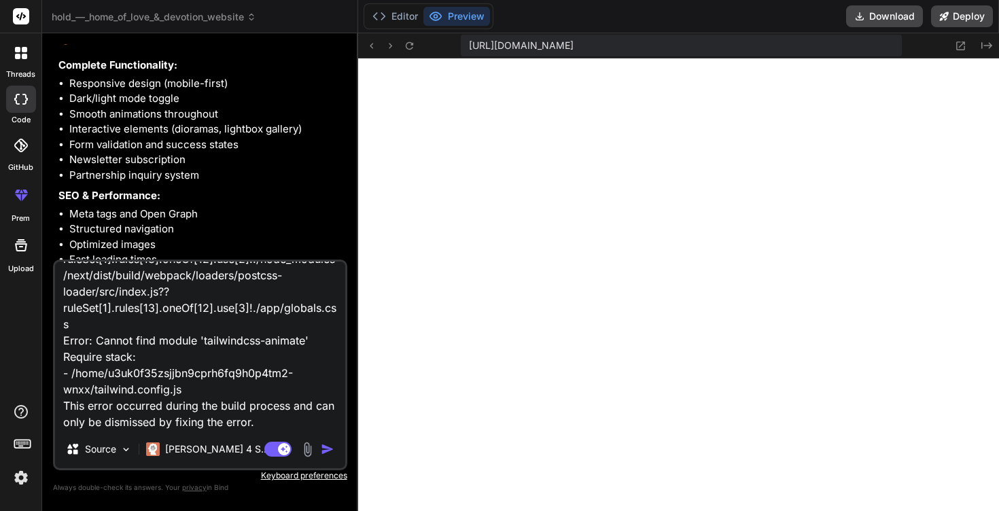
scroll to position [5022, 0]
click at [268, 421] on textarea "Failed to compile ./app/globals.css.webpack[javascript/auto]!=!./node_modules/n…" at bounding box center [200, 346] width 290 height 168
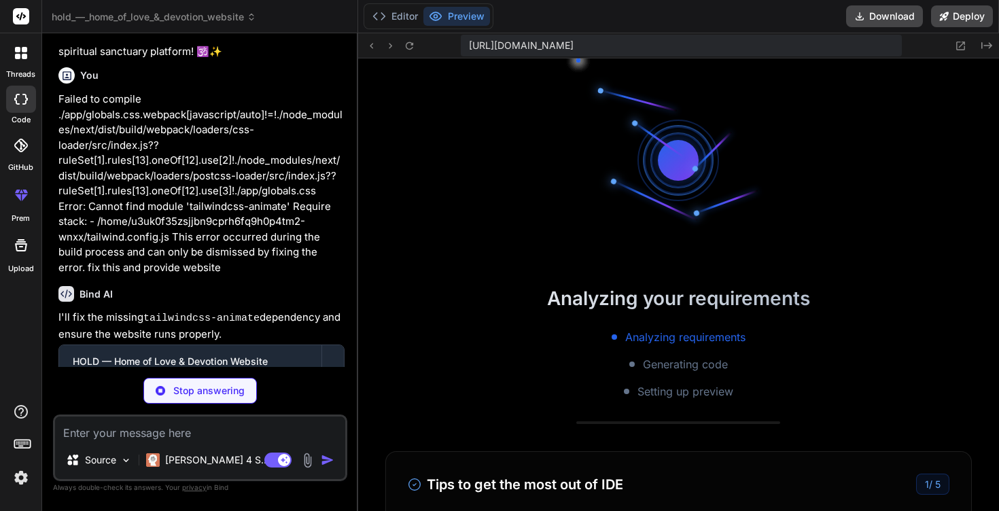
scroll to position [7810, 0]
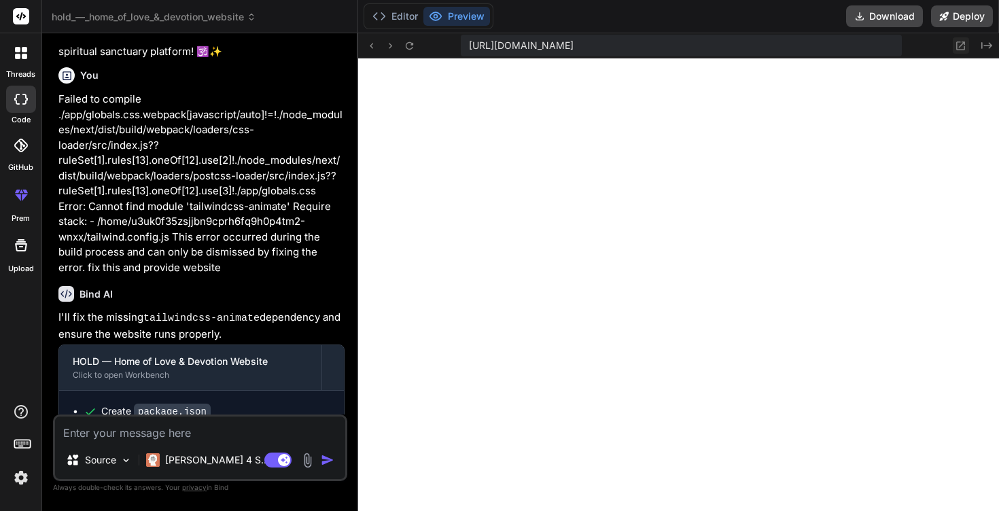
click at [959, 46] on icon at bounding box center [961, 45] width 9 height 9
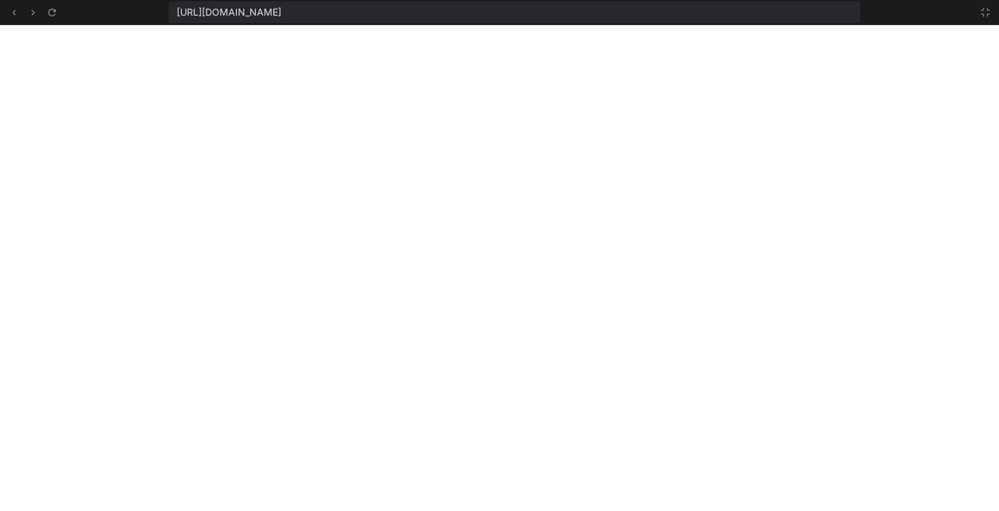
scroll to position [7978, 0]
click at [987, 12] on icon at bounding box center [985, 12] width 11 height 11
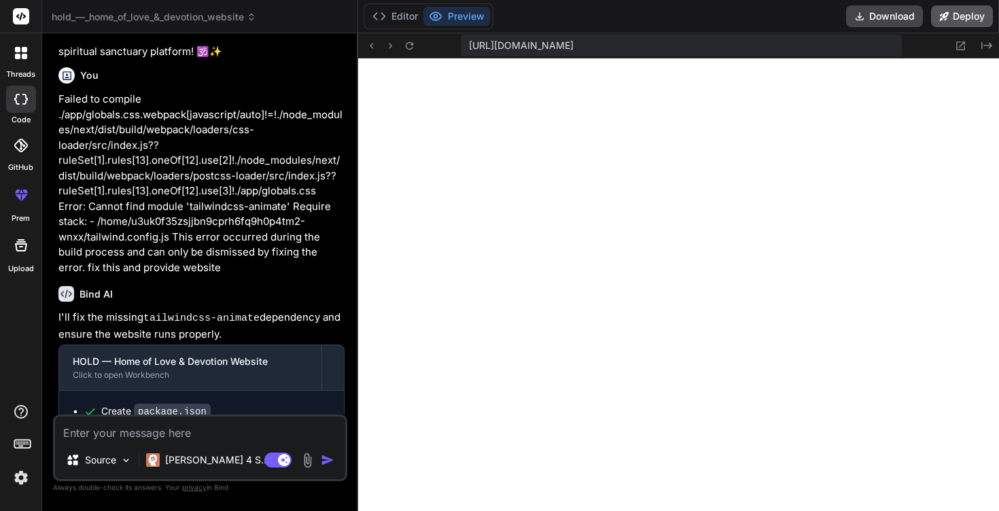
click at [959, 12] on button "Deploy" at bounding box center [962, 16] width 62 height 22
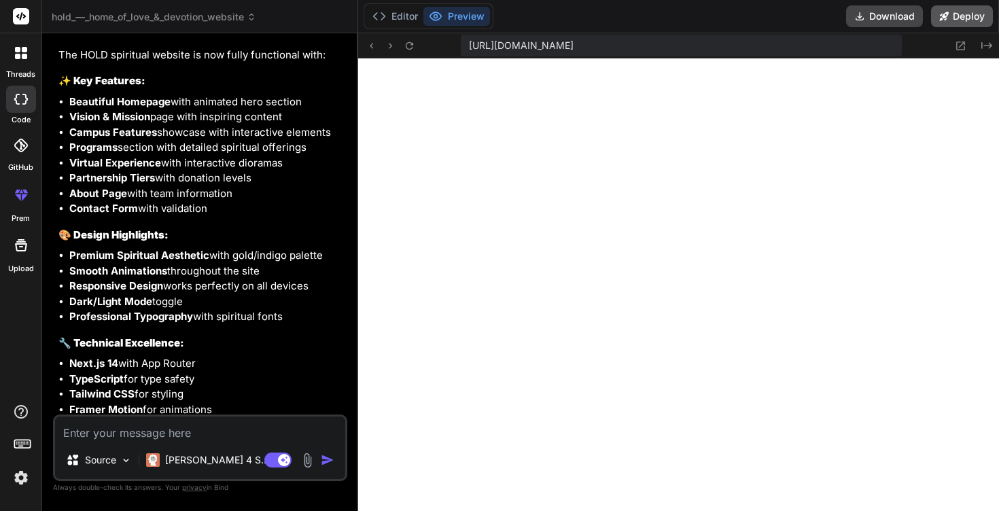
click at [961, 13] on button "Deploy" at bounding box center [962, 16] width 62 height 22
click at [954, 18] on button "Deploy" at bounding box center [962, 16] width 62 height 22
click at [967, 13] on button "Deploy" at bounding box center [962, 16] width 62 height 22
click at [968, 16] on button "Deploy" at bounding box center [962, 16] width 62 height 22
click at [946, 14] on icon at bounding box center [944, 16] width 9 height 9
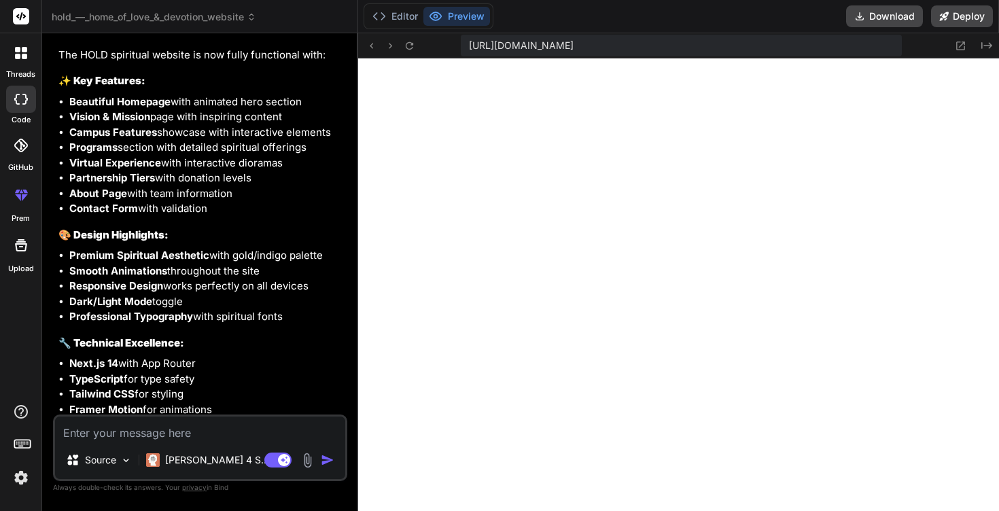
click at [126, 424] on textarea at bounding box center [200, 428] width 290 height 24
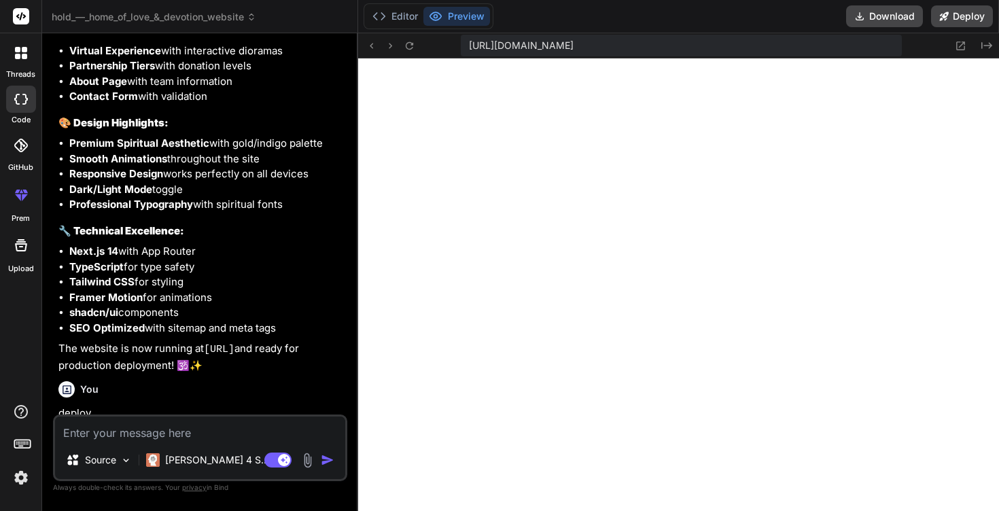
scroll to position [7268, 0]
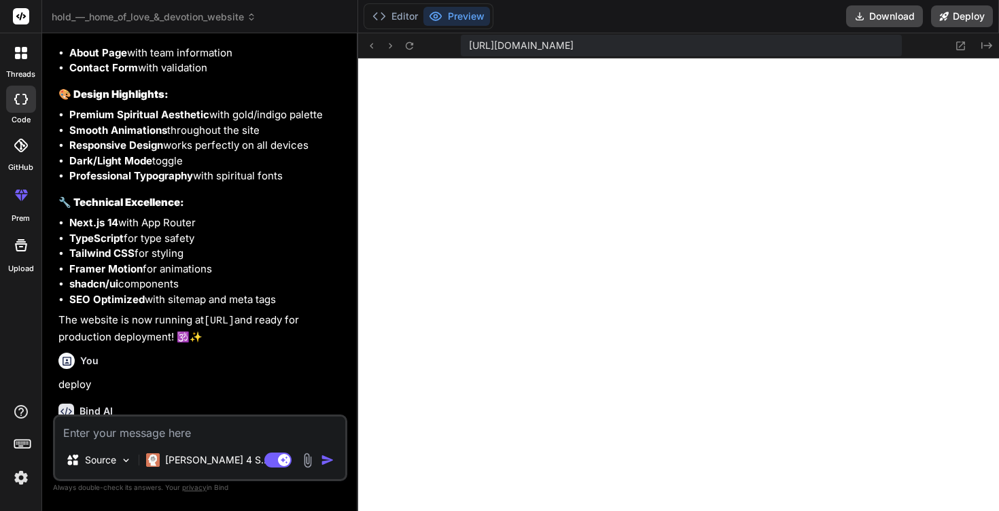
click at [573, 48] on span "[URL][DOMAIN_NAME]" at bounding box center [521, 46] width 105 height 14
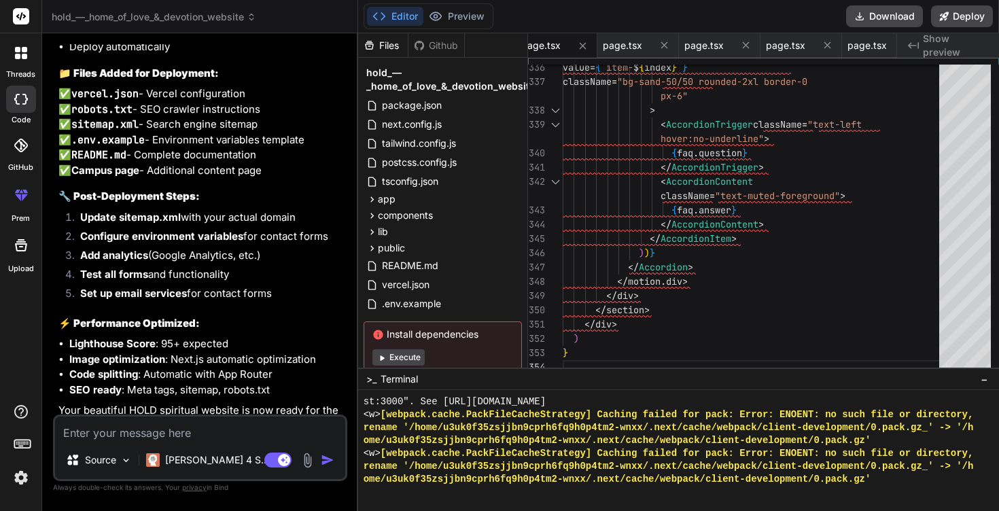
scroll to position [8652, 0]
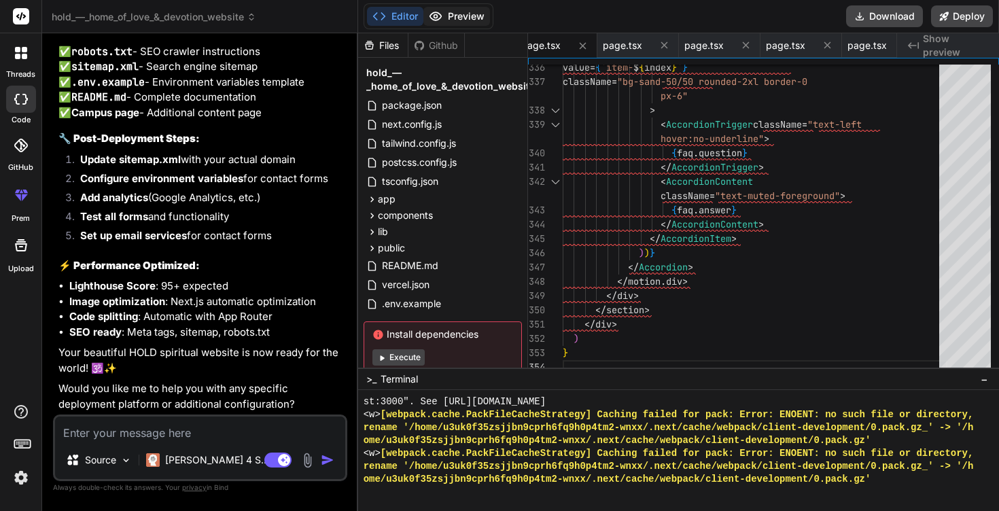
click at [451, 12] on button "Preview" at bounding box center [456, 16] width 67 height 19
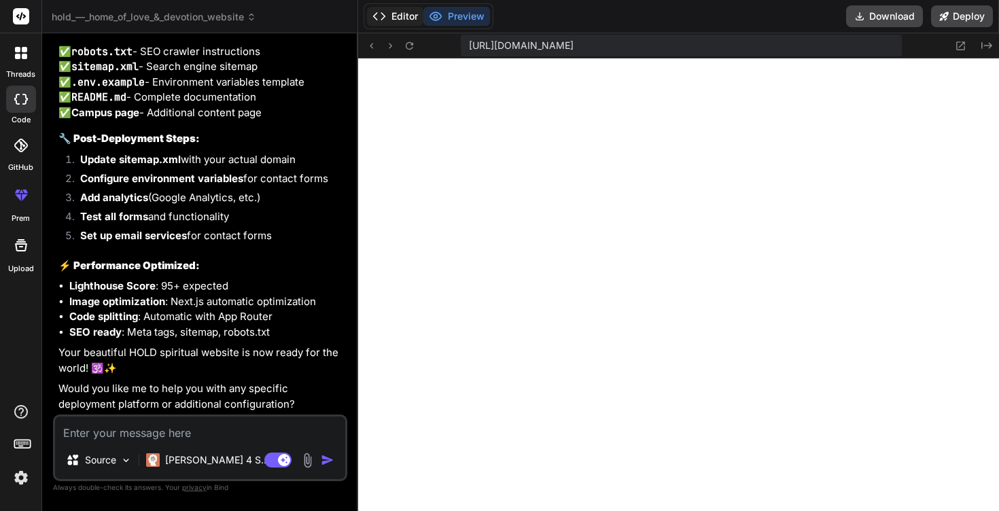
click at [397, 16] on button "Editor" at bounding box center [395, 16] width 56 height 19
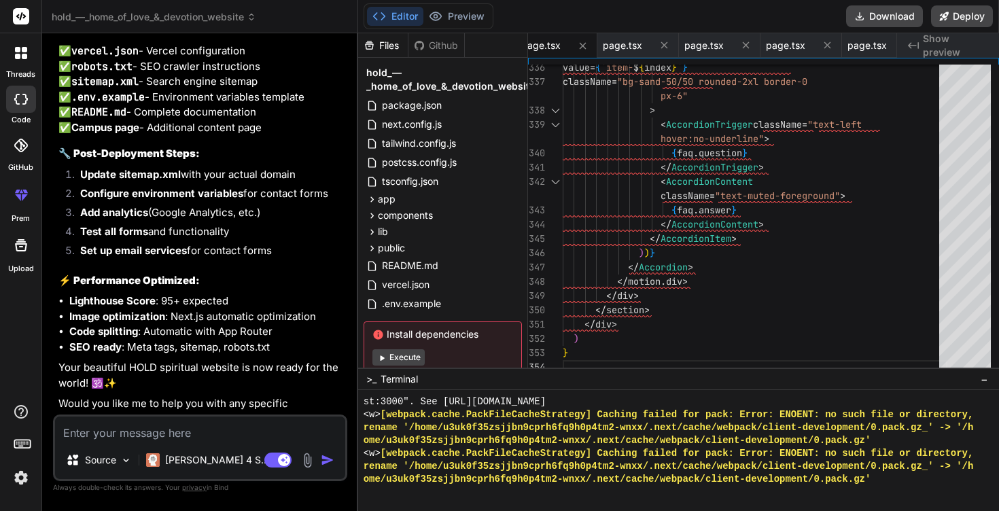
scroll to position [8557, 0]
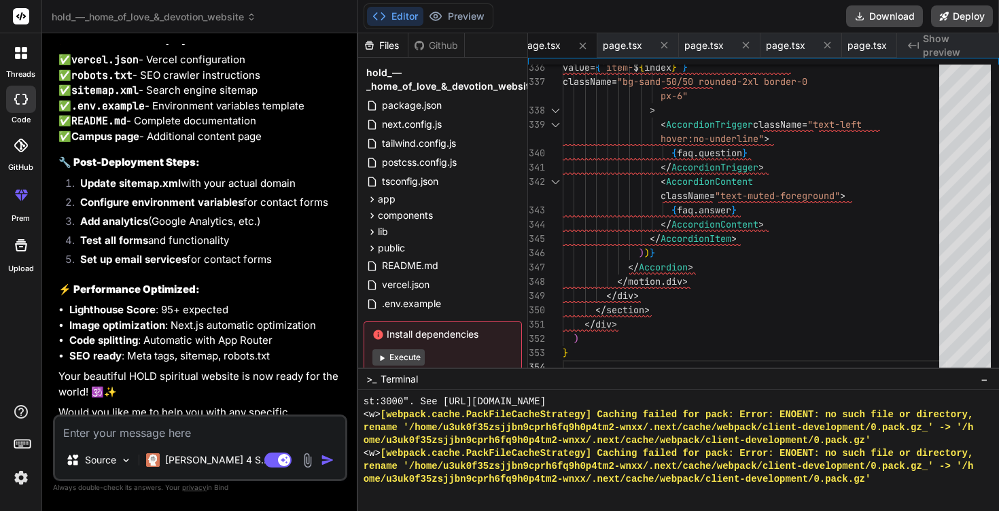
click at [147, 144] on p "✅ vercel.json - Vercel configuration ✅ robots.txt - SEO crawler instructions ✅ …" at bounding box center [201, 98] width 286 height 92
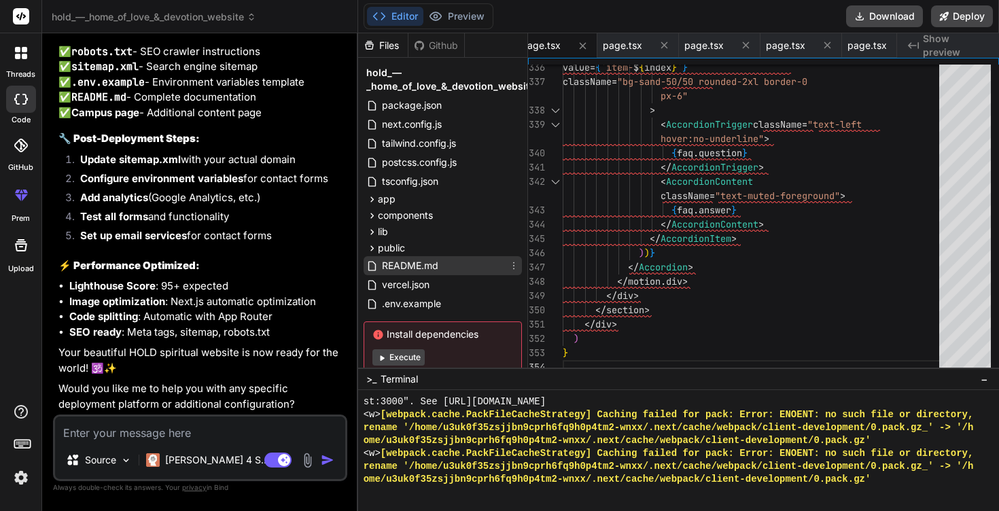
scroll to position [37, 0]
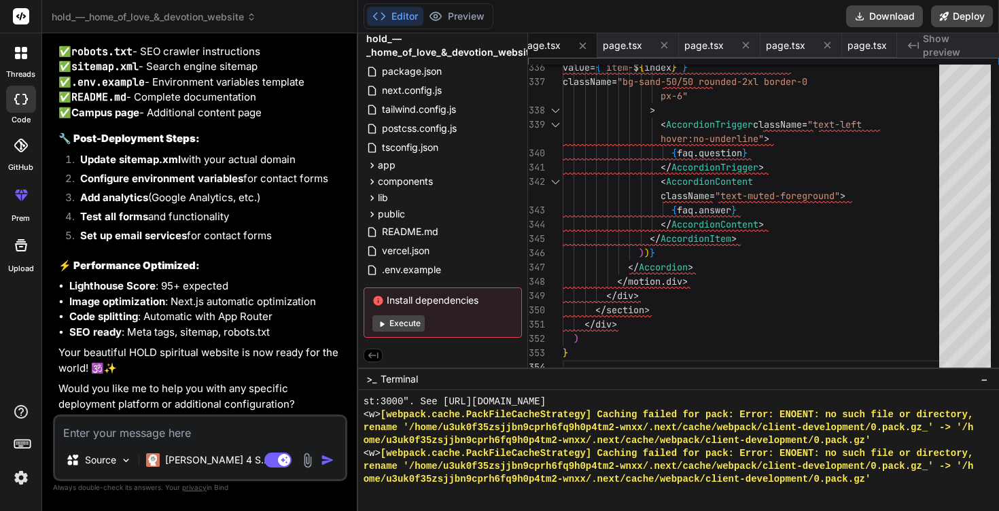
click at [144, 436] on textarea at bounding box center [200, 428] width 290 height 24
click at [325, 454] on img "button" at bounding box center [328, 460] width 14 height 14
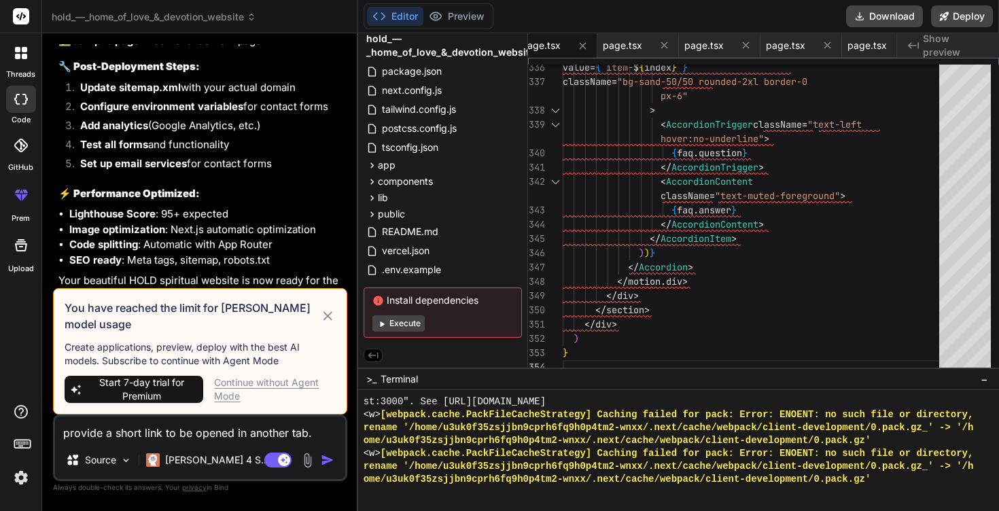
click at [329, 310] on icon at bounding box center [328, 316] width 16 height 16
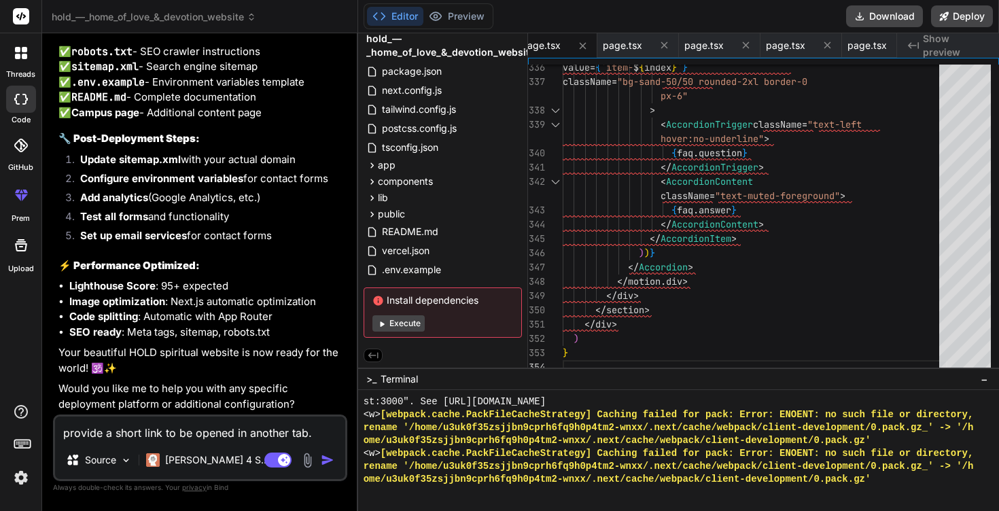
click at [329, 460] on img "button" at bounding box center [328, 460] width 14 height 14
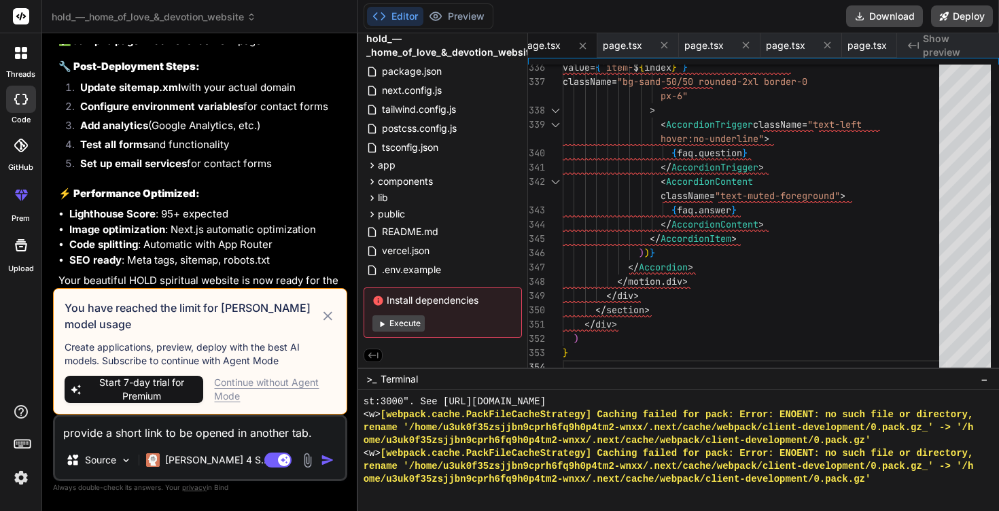
click at [327, 319] on icon at bounding box center [328, 316] width 16 height 16
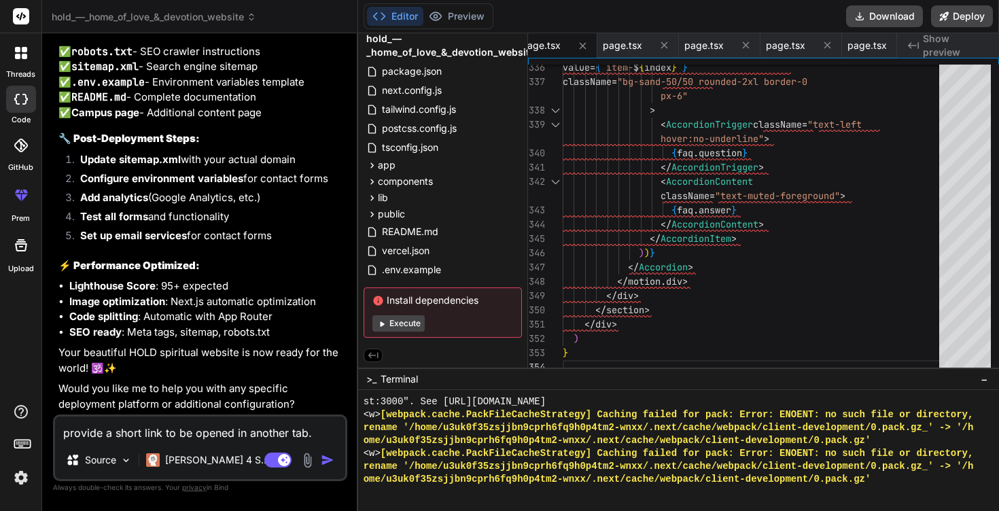
scroll to position [8652, 0]
click at [958, 10] on button "Deploy" at bounding box center [962, 16] width 62 height 22
click at [453, 16] on button "Preview" at bounding box center [456, 16] width 67 height 19
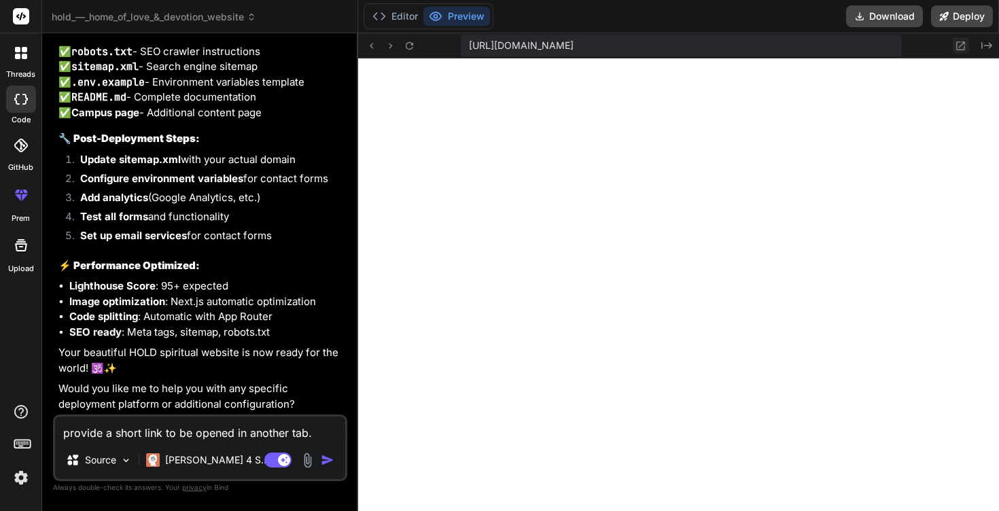
click at [959, 43] on icon at bounding box center [961, 46] width 12 height 12
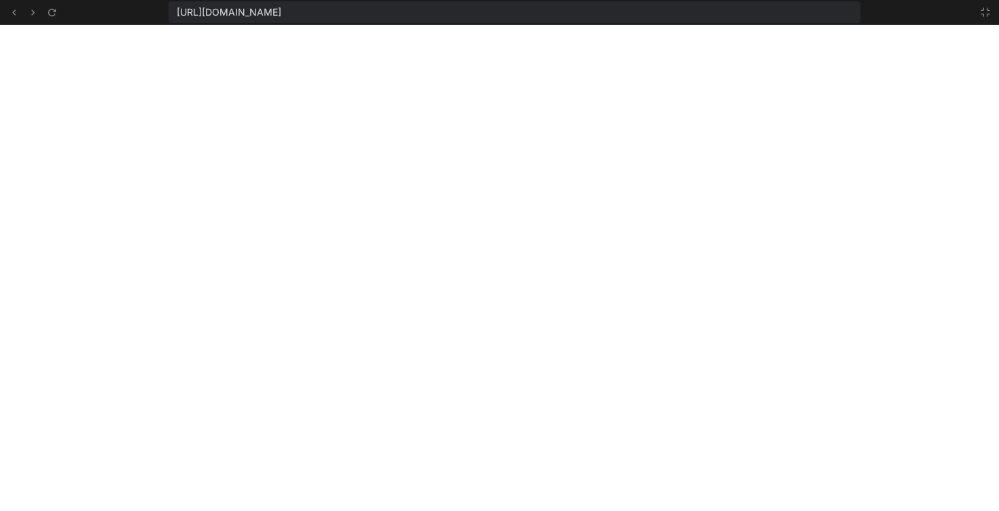
drag, startPoint x: 631, startPoint y: 16, endPoint x: 170, endPoint y: 15, distance: 461.3
click at [170, 15] on div "[URL][DOMAIN_NAME]" at bounding box center [514, 12] width 692 height 22
copy span "[URL][DOMAIN_NAME]"
click at [99, 10] on div "[URL][DOMAIN_NAME]" at bounding box center [499, 12] width 999 height 25
click at [54, 12] on icon at bounding box center [52, 13] width 12 height 12
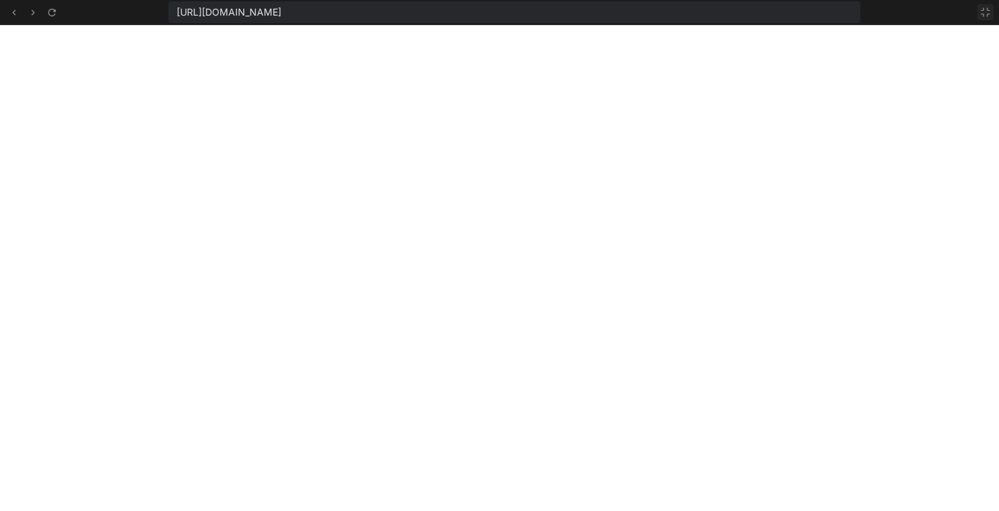
click at [985, 9] on icon at bounding box center [985, 12] width 11 height 11
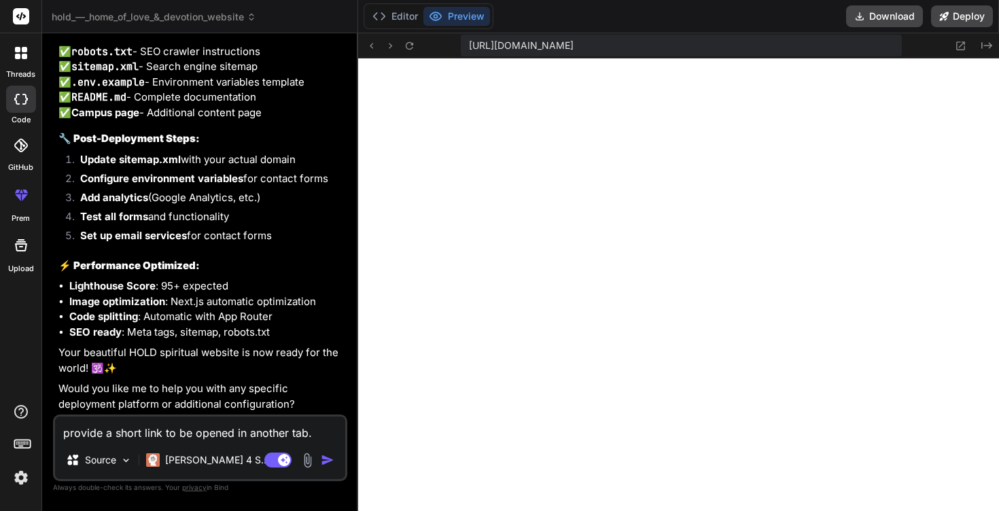
click at [310, 435] on textarea "provide a short link to be opened in another tab." at bounding box center [200, 428] width 290 height 24
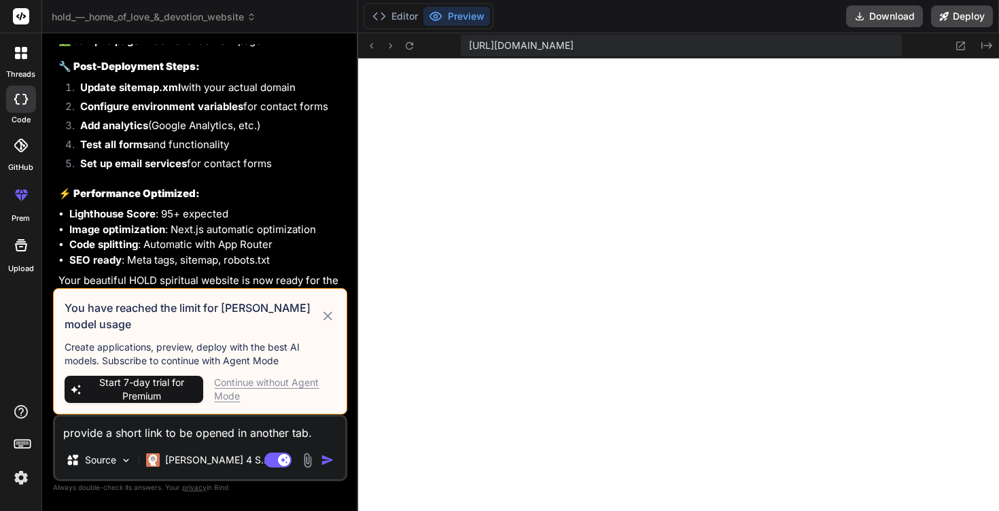
click at [230, 389] on div "Continue without Agent Mode" at bounding box center [274, 389] width 121 height 27
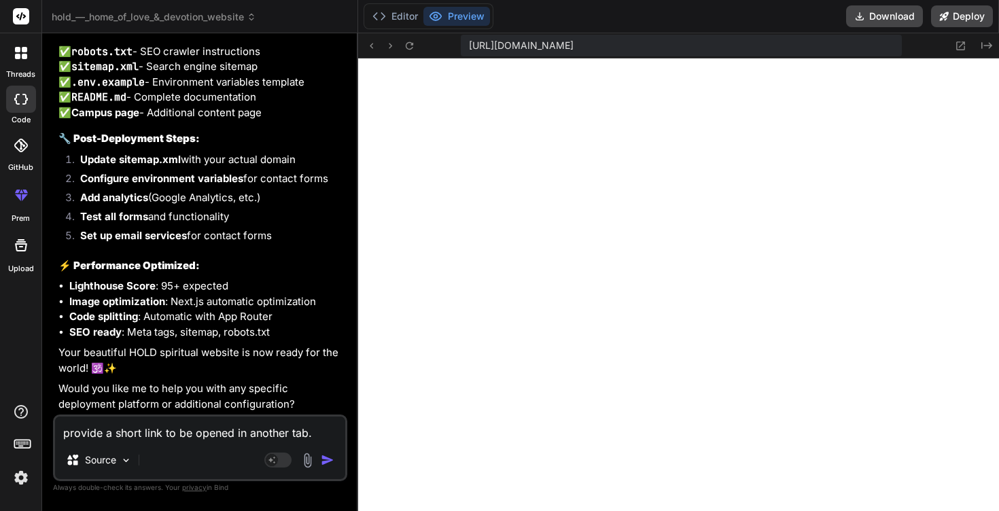
click at [319, 431] on textarea "provide a short link to be opened in another tab." at bounding box center [200, 428] width 290 height 24
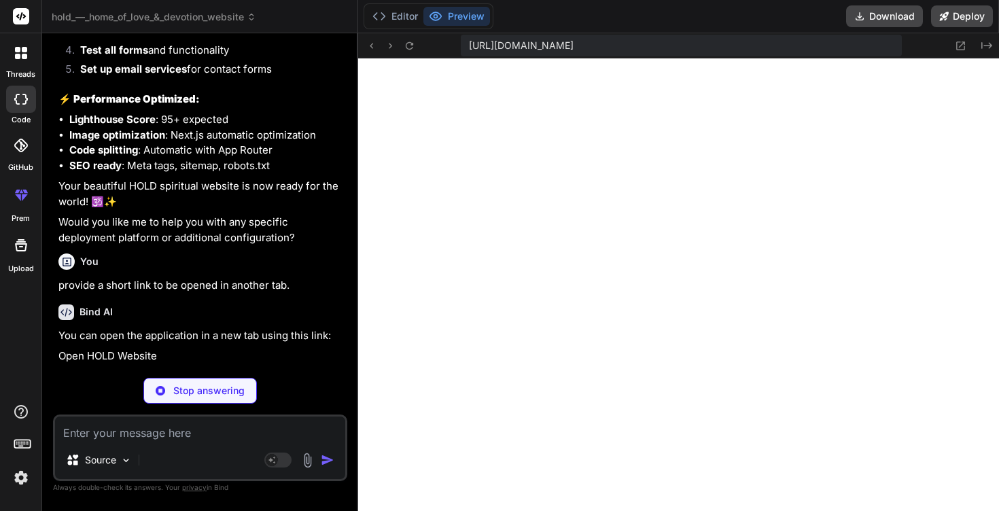
scroll to position [8771, 0]
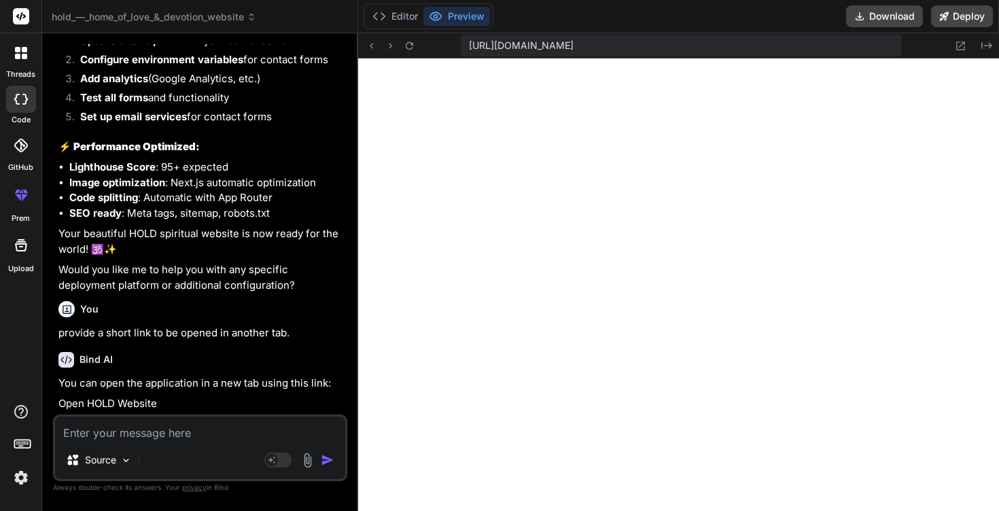
click at [122, 402] on bindaction "Open HOLD Website" at bounding box center [107, 403] width 99 height 13
click at [151, 396] on p "Open HOLD Website" at bounding box center [201, 404] width 286 height 16
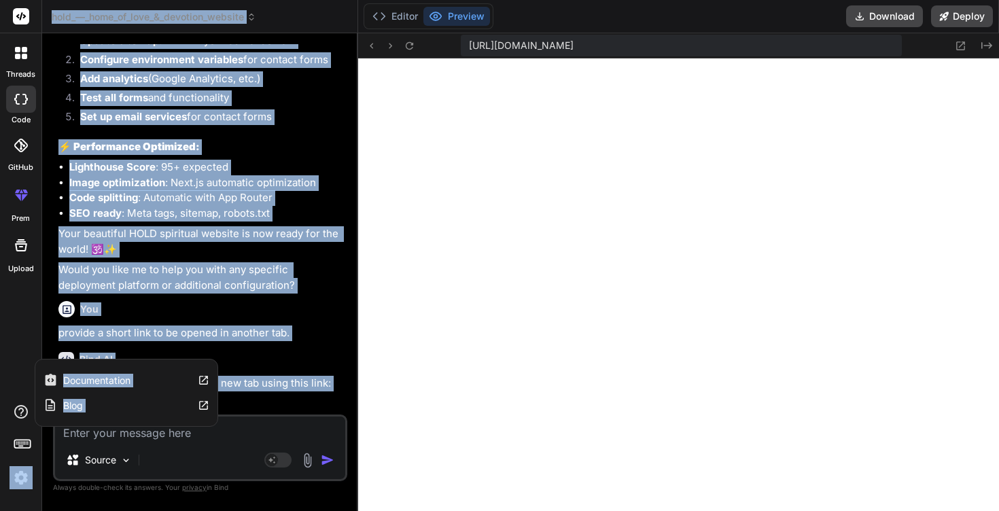
drag, startPoint x: 161, startPoint y: 408, endPoint x: 3, endPoint y: 407, distance: 157.6
click at [3, 407] on div "threads code GitHub prem Upload Documentation Blog hold_—_home_of_love_&_devoti…" at bounding box center [499, 255] width 999 height 511
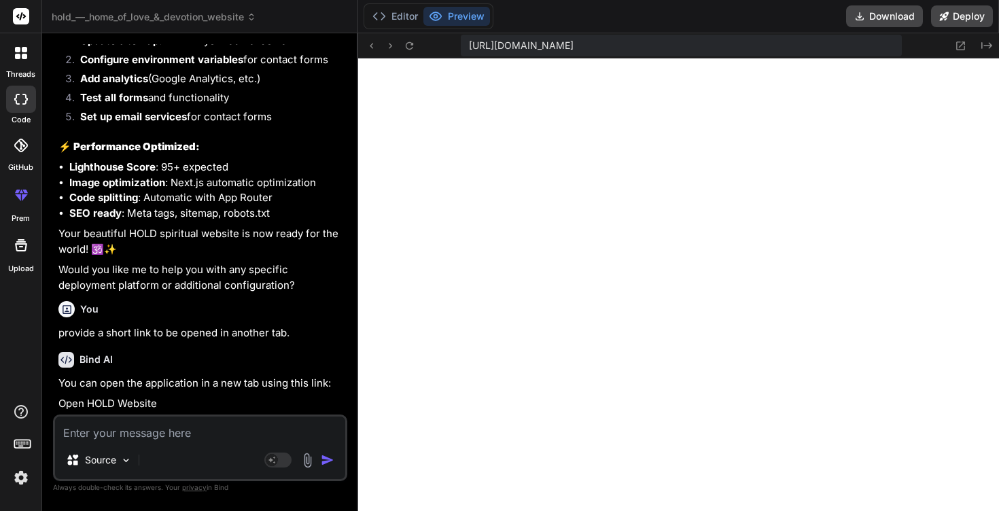
click at [219, 330] on p "provide a short link to be opened in another tab." at bounding box center [201, 333] width 286 height 16
click at [110, 402] on bindaction "Open HOLD Website" at bounding box center [107, 403] width 99 height 13
click at [160, 402] on p "Open HOLD Website" at bounding box center [201, 404] width 286 height 16
click at [166, 413] on div "Bind AI You can open the application in a new tab using this link: Open HOLD We…" at bounding box center [201, 377] width 286 height 73
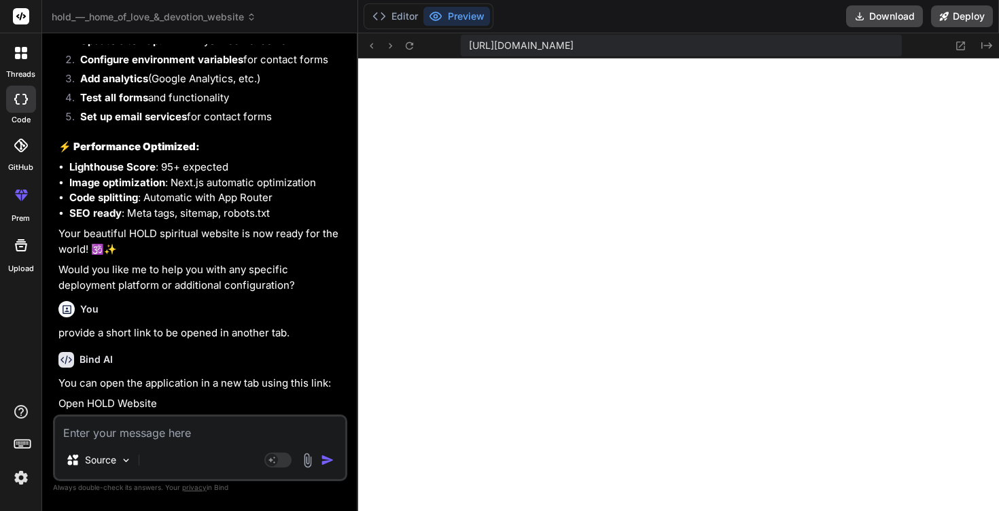
click at [166, 405] on p "Open HOLD Website" at bounding box center [201, 404] width 286 height 16
click at [179, 433] on textarea at bounding box center [200, 428] width 290 height 24
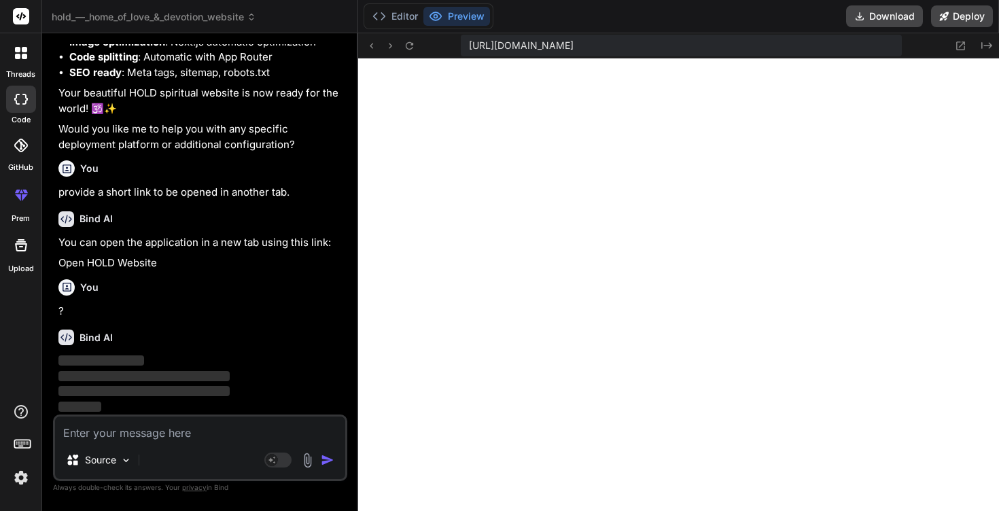
scroll to position [8912, 0]
click at [149, 262] on bindaction "Open HOLD Website" at bounding box center [107, 262] width 99 height 13
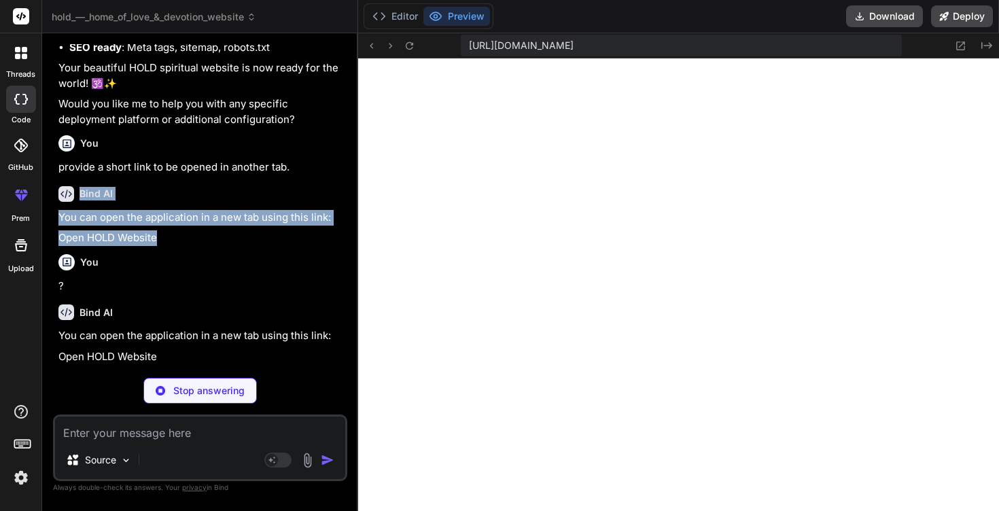
scroll to position [8890, 0]
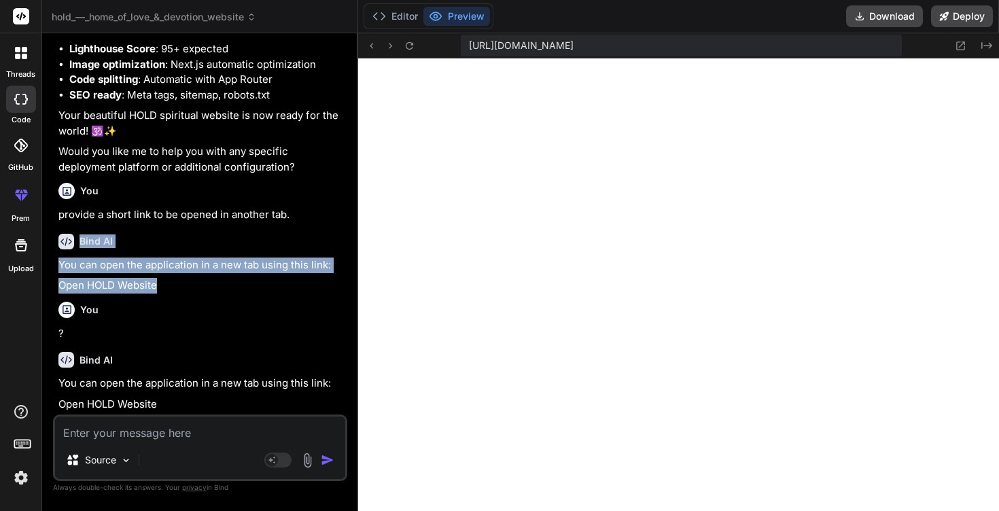
drag, startPoint x: 161, startPoint y: 265, endPoint x: 51, endPoint y: 246, distance: 111.7
click at [51, 246] on div "Bind AI Web Search Created with Pixso. Code Generator You Bind AI 🔹 Project: HO…" at bounding box center [200, 271] width 316 height 477
click at [169, 274] on div "You can open the application in a new tab using this link: Open HOLD Website" at bounding box center [201, 276] width 286 height 36
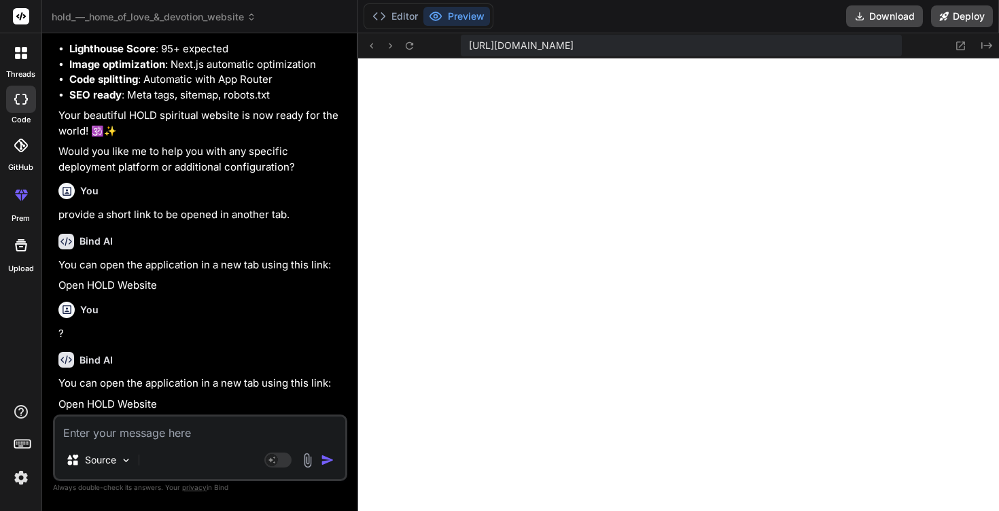
click at [69, 240] on icon at bounding box center [66, 242] width 16 height 16
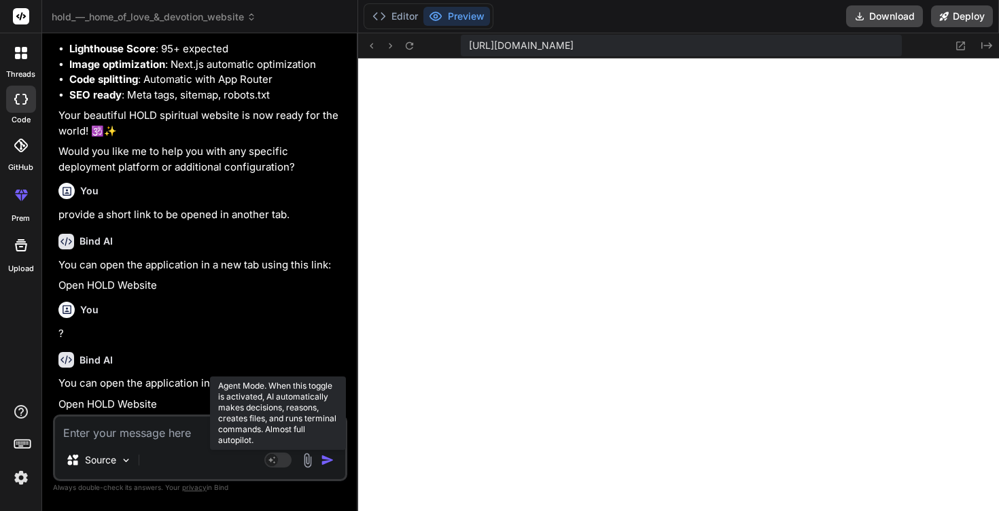
click at [285, 463] on rect at bounding box center [277, 459] width 27 height 15
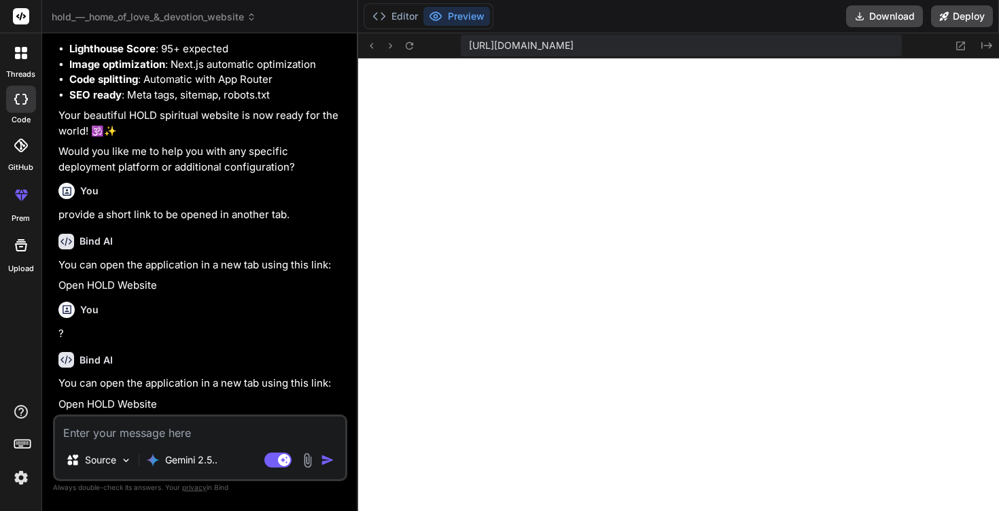
click at [197, 432] on textarea at bounding box center [200, 428] width 290 height 24
drag, startPoint x: 295, startPoint y: 217, endPoint x: 58, endPoint y: 220, distance: 236.5
click at [58, 220] on p "provide a short link to be opened in another tab." at bounding box center [201, 215] width 286 height 16
copy p "provide a short link to be opened in another tab."
click at [98, 442] on div "Source Gemini 2.5.. Agent Mode. When this toggle is activated, AI automatically…" at bounding box center [200, 447] width 294 height 67
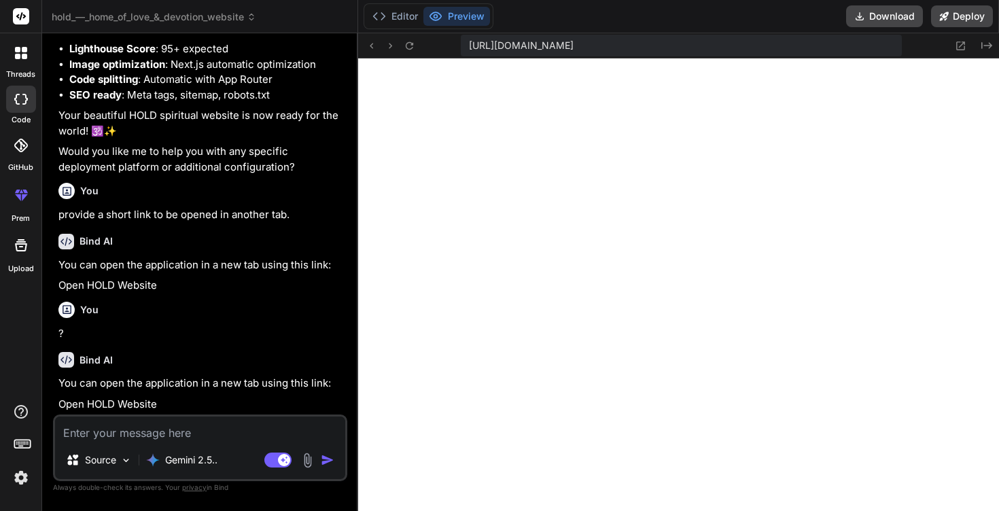
click at [95, 433] on textarea at bounding box center [200, 428] width 290 height 24
paste textarea "provide a short link to be opened in another tab."
click at [329, 458] on img "button" at bounding box center [328, 460] width 14 height 14
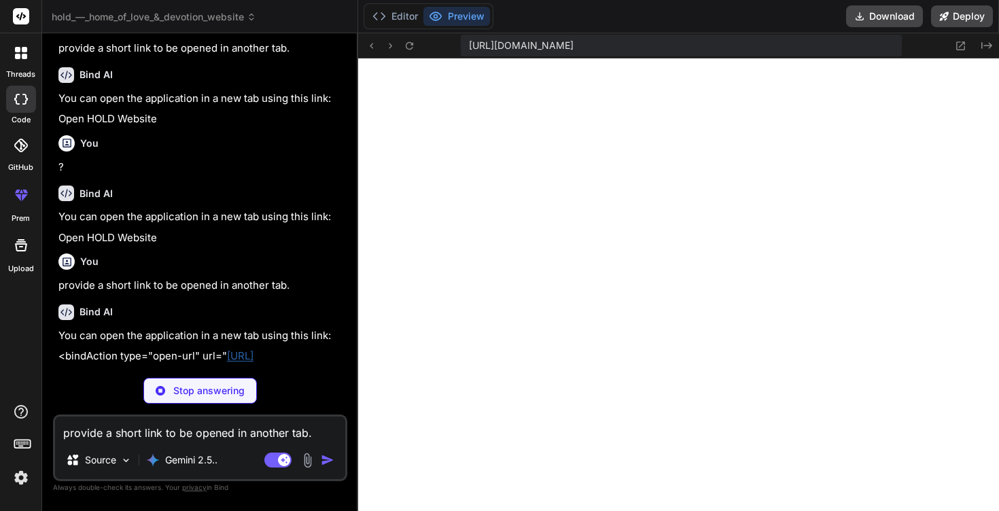
scroll to position [9008, 0]
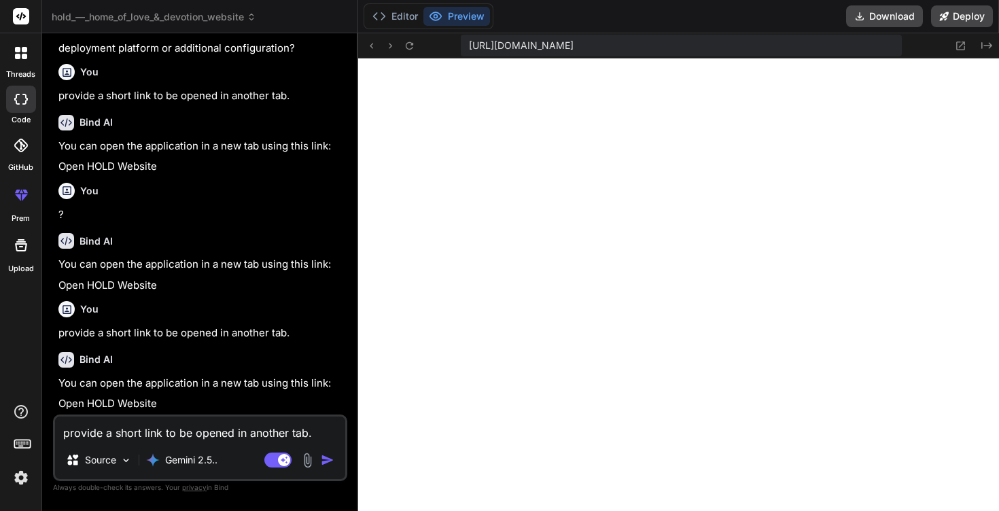
click at [124, 409] on bindaction "Open HOLD Website" at bounding box center [107, 403] width 99 height 13
click at [108, 404] on bindaction "Open HOLD Website" at bounding box center [107, 403] width 99 height 13
click at [140, 400] on bindaction "Open HOLD Website" at bounding box center [107, 403] width 99 height 13
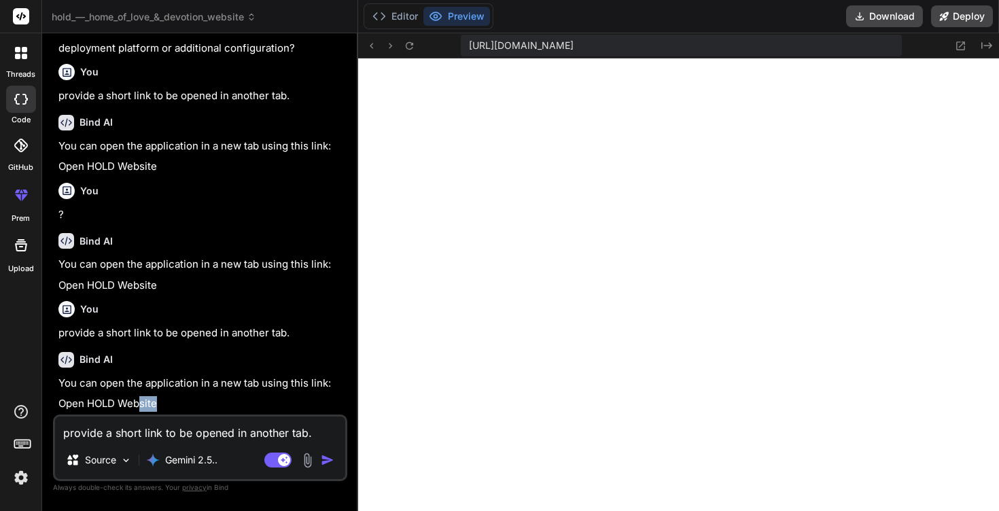
click at [139, 403] on bindaction "Open HOLD Website" at bounding box center [107, 403] width 99 height 13
click at [153, 403] on bindaction "Open HOLD Website" at bounding box center [107, 403] width 99 height 13
click at [128, 457] on img at bounding box center [126, 461] width 12 height 12
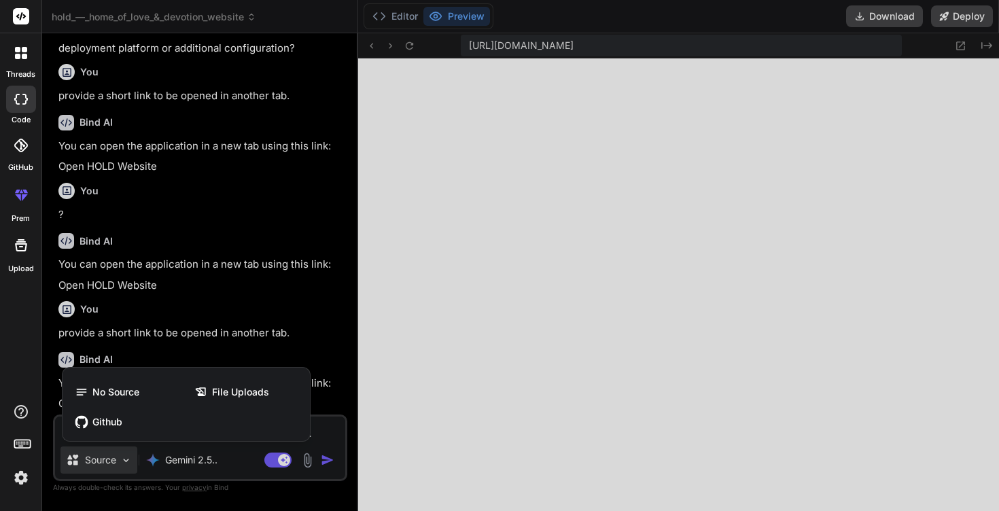
click at [199, 351] on div at bounding box center [499, 255] width 999 height 511
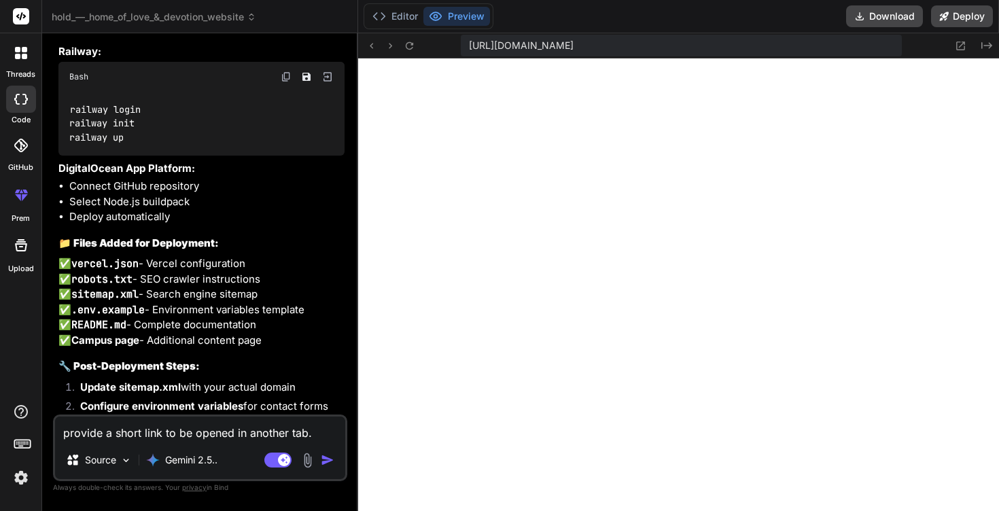
scroll to position [8344, 0]
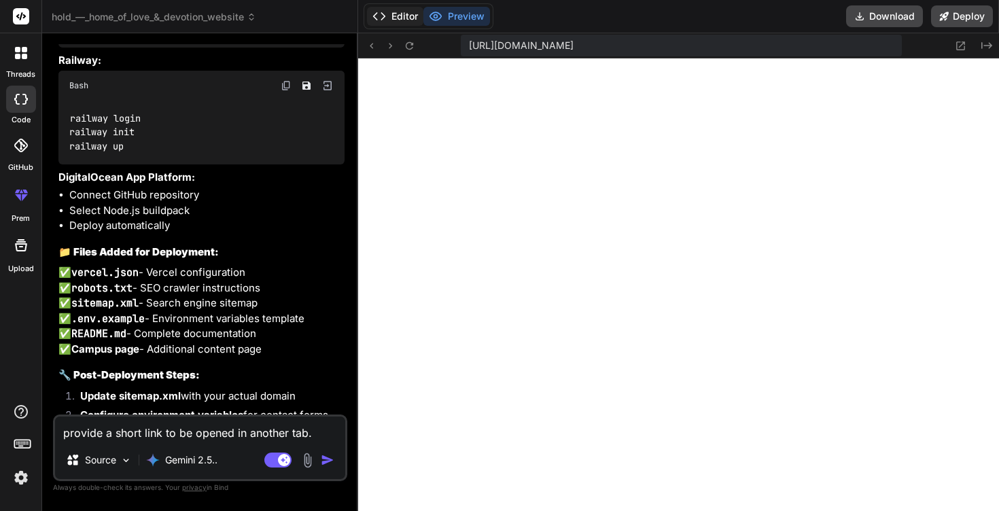
click at [391, 18] on button "Editor" at bounding box center [395, 16] width 56 height 19
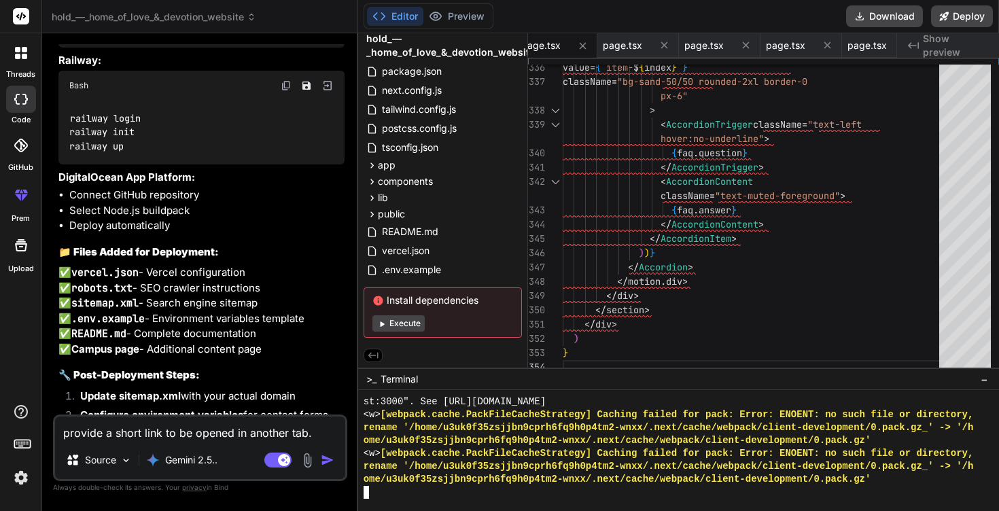
click at [635, 391] on div at bounding box center [678, 450] width 641 height 121
click at [168, 435] on textarea "provide a short link to be opened in another tab." at bounding box center [200, 428] width 290 height 24
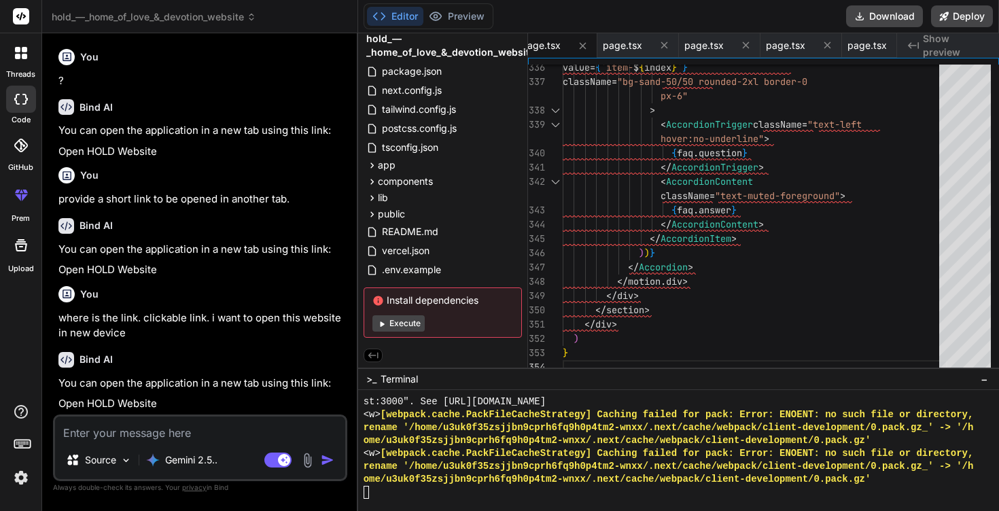
scroll to position [9142, 0]
click at [127, 402] on bindaction "Open HOLD Website" at bounding box center [107, 403] width 99 height 13
click at [239, 14] on span "hold_—_home_of_love_&_devotion_website" at bounding box center [154, 17] width 205 height 14
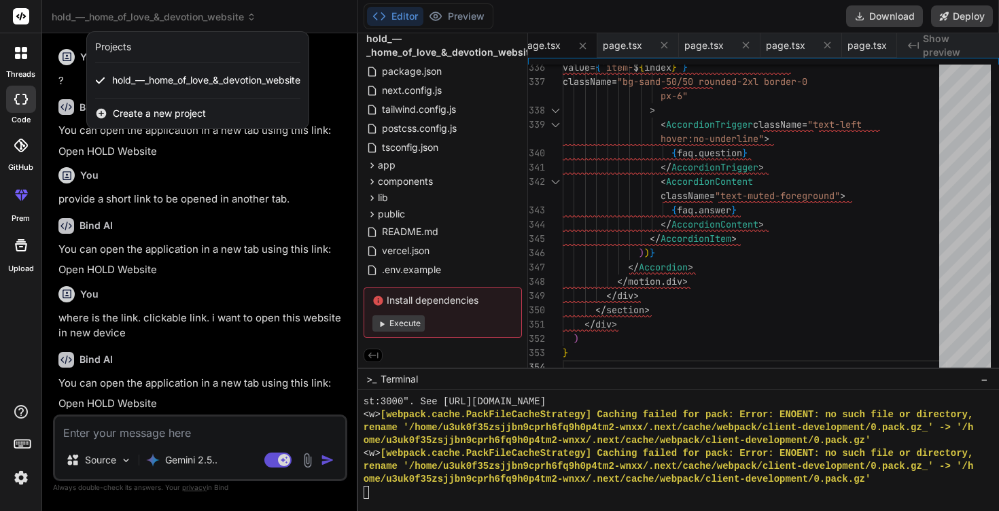
click at [299, 20] on div at bounding box center [499, 255] width 999 height 511
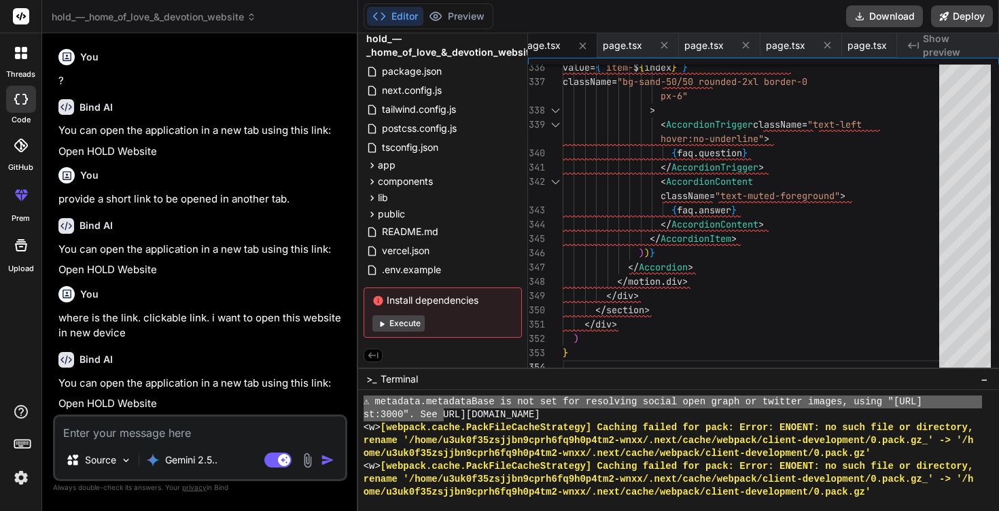
scroll to position [8107, 0]
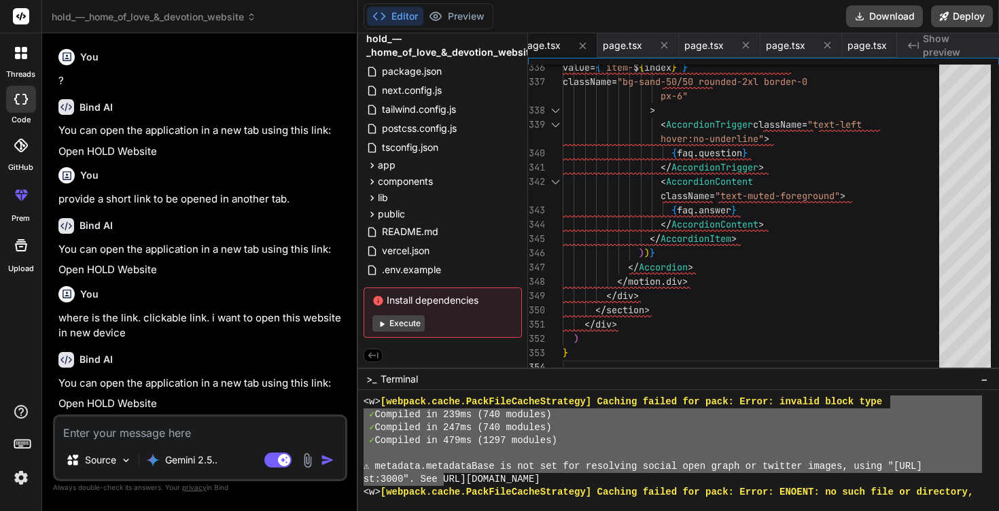
drag, startPoint x: 444, startPoint y: 400, endPoint x: 878, endPoint y: 404, distance: 434.2
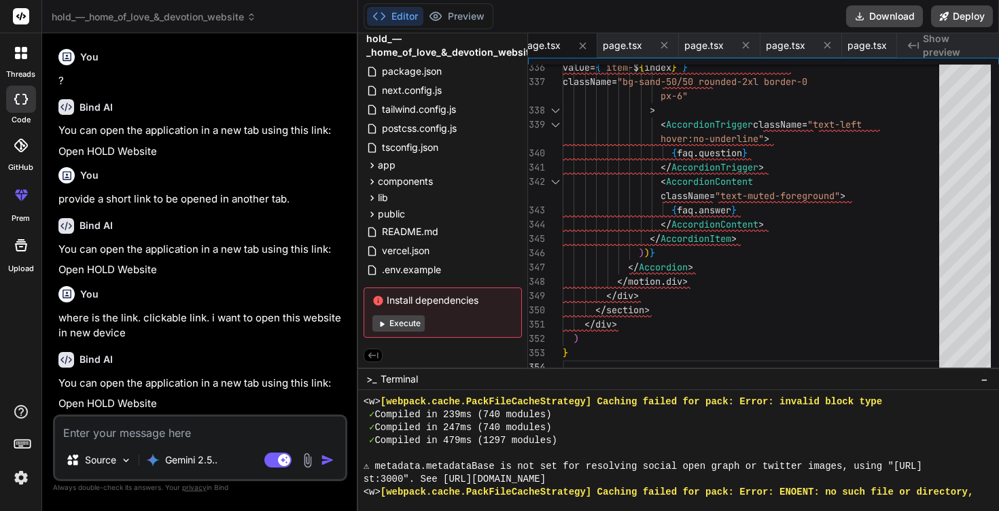
scroll to position [8184, 0]
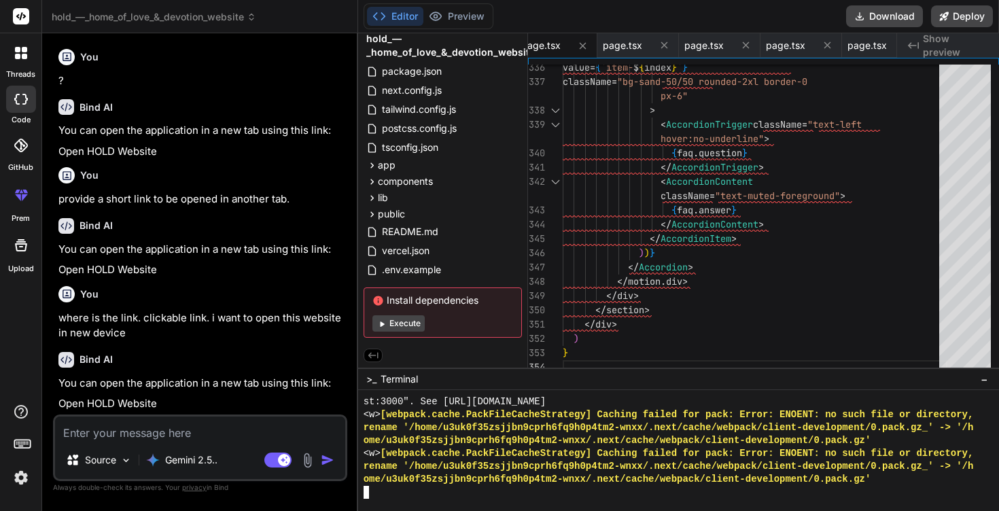
click at [919, 403] on div "st:3000". See [URL][DOMAIN_NAME]" at bounding box center [672, 401] width 618 height 13
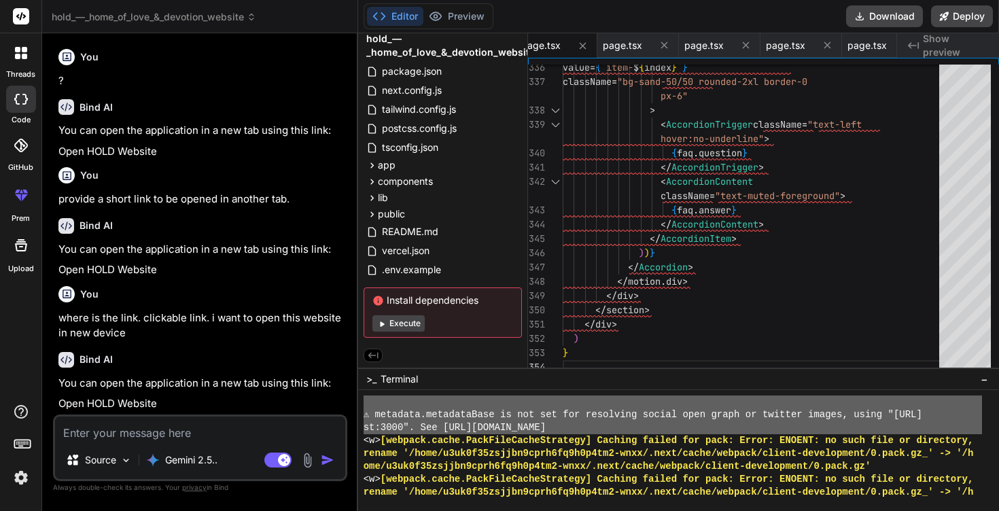
scroll to position [8068, 0]
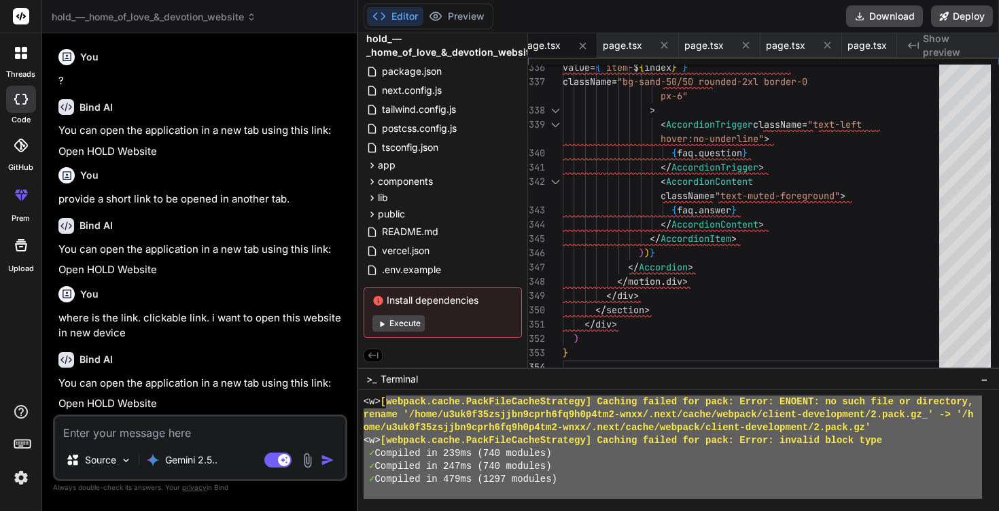
drag, startPoint x: 919, startPoint y: 403, endPoint x: 506, endPoint y: 400, distance: 413.1
click at [505, 400] on div "<w> [ webpack.cache.PackFileCacheStrategy] Caching failed for pack: Error: ENOE…" at bounding box center [672, 401] width 618 height 13
click at [621, 478] on div "✓ Compiled in 479ms (1297 modules)" at bounding box center [672, 479] width 618 height 13
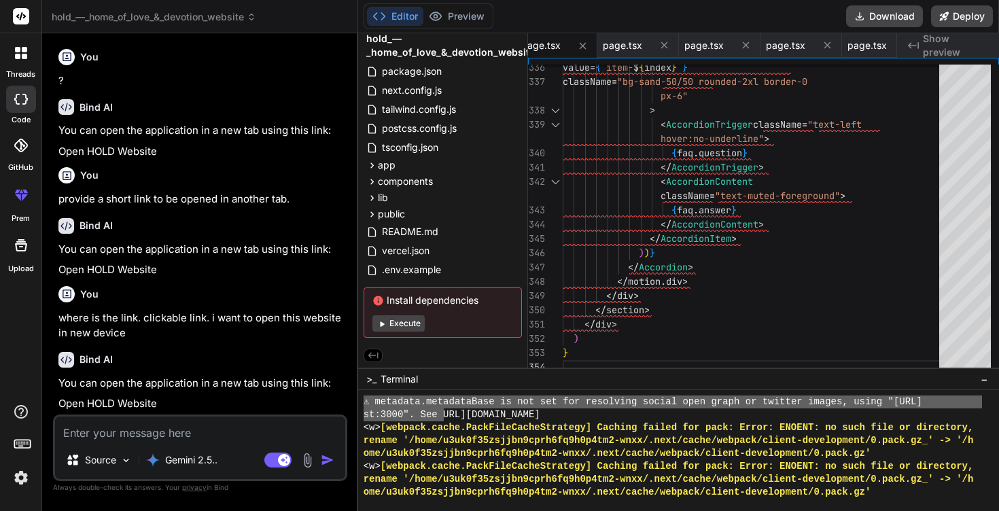
scroll to position [8146, 0]
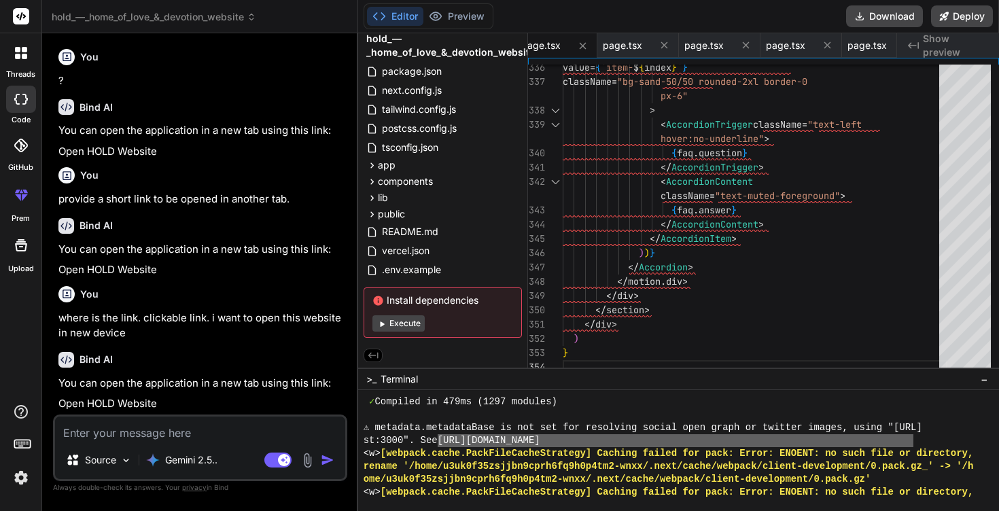
drag, startPoint x: 442, startPoint y: 442, endPoint x: 912, endPoint y: 442, distance: 470.8
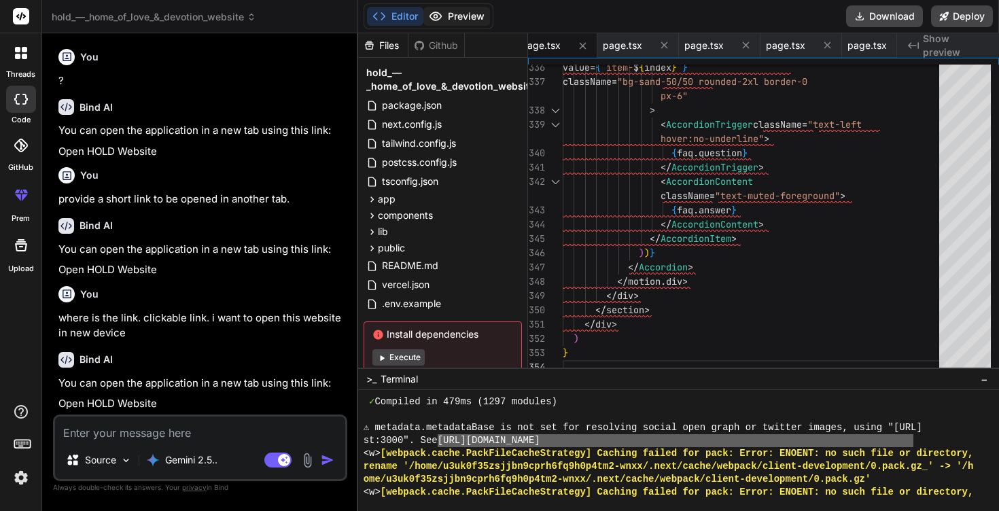
click at [465, 16] on button "Preview" at bounding box center [456, 16] width 67 height 19
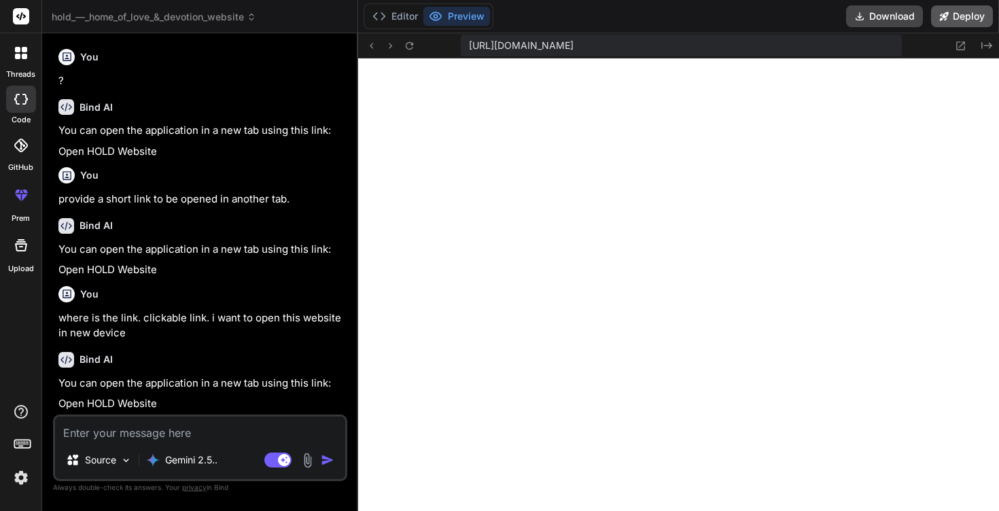
click at [947, 14] on icon at bounding box center [944, 16] width 9 height 9
click at [94, 427] on textarea at bounding box center [200, 428] width 290 height 24
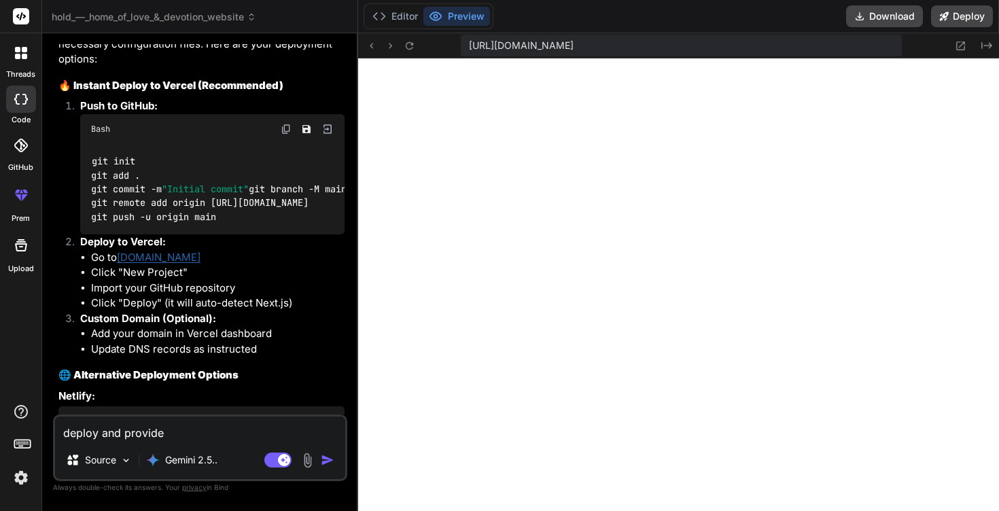
scroll to position [7920, 0]
click at [143, 250] on link "[DOMAIN_NAME]" at bounding box center [159, 256] width 84 height 13
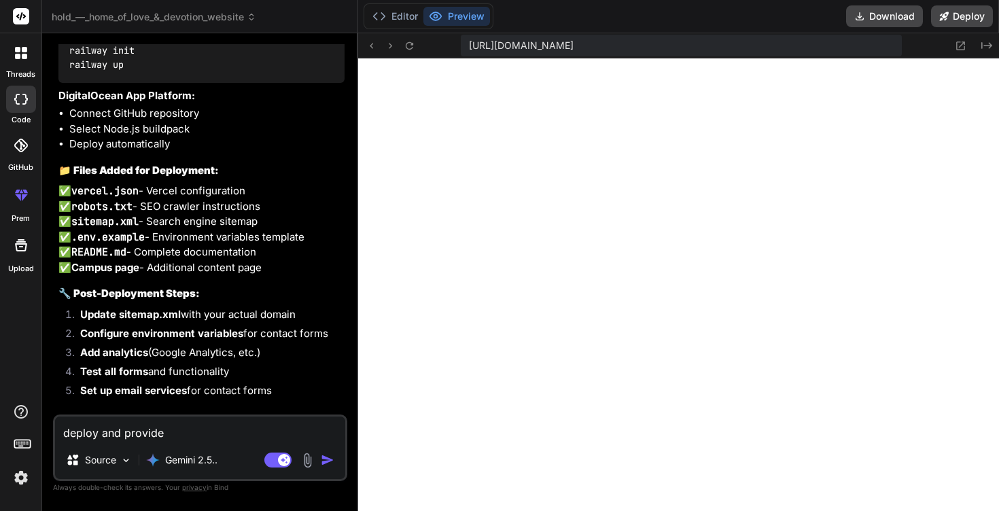
scroll to position [8429, 0]
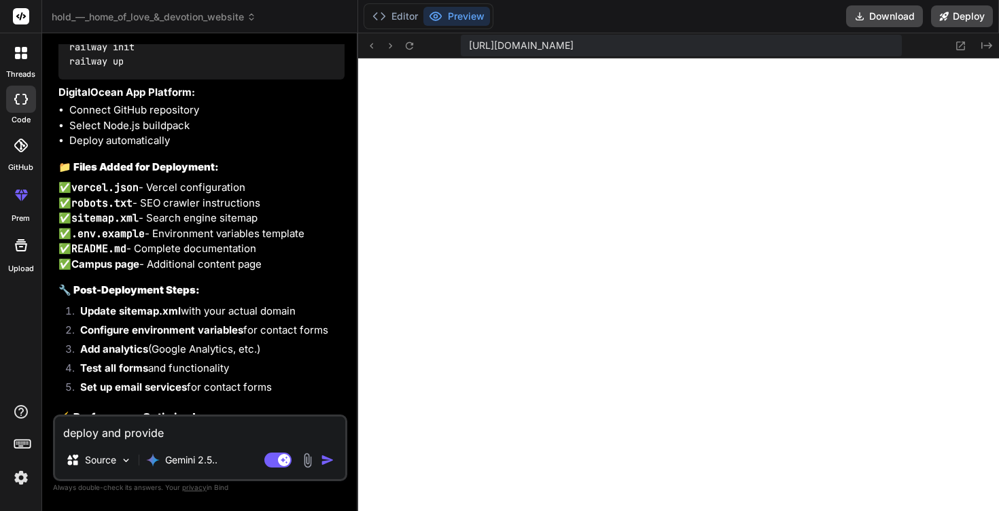
click at [139, 189] on p "✅ vercel.json - Vercel configuration ✅ robots.txt - SEO crawler instructions ✅ …" at bounding box center [201, 226] width 286 height 92
click at [75, 186] on code "vercel.json" at bounding box center [104, 188] width 67 height 14
click at [63, 185] on p "✅ vercel.json - Vercel configuration ✅ robots.txt - SEO crawler instructions ✅ …" at bounding box center [201, 226] width 286 height 92
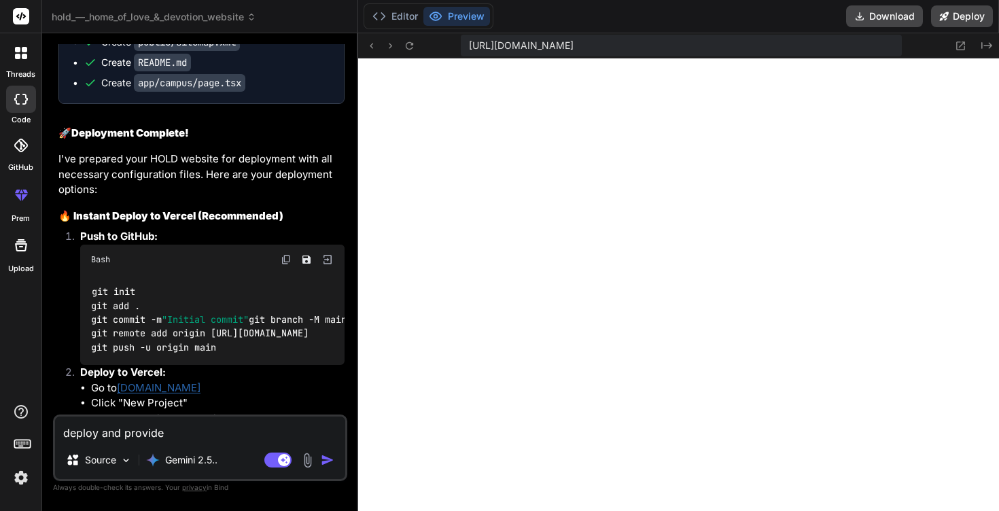
scroll to position [7781, 0]
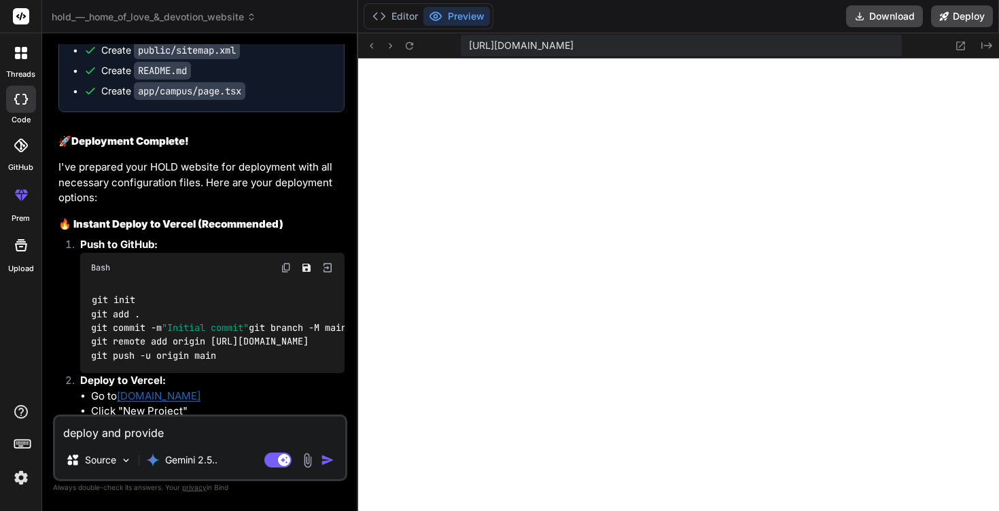
click at [226, 321] on span ""Initial commit"" at bounding box center [205, 327] width 87 height 12
click at [174, 321] on span ""Initial commit"" at bounding box center [205, 327] width 87 height 12
click at [230, 340] on div "git init git add . git commit -m "Initial commit" git branch -M main git remote…" at bounding box center [212, 328] width 264 height 91
click at [285, 262] on img at bounding box center [286, 267] width 11 height 11
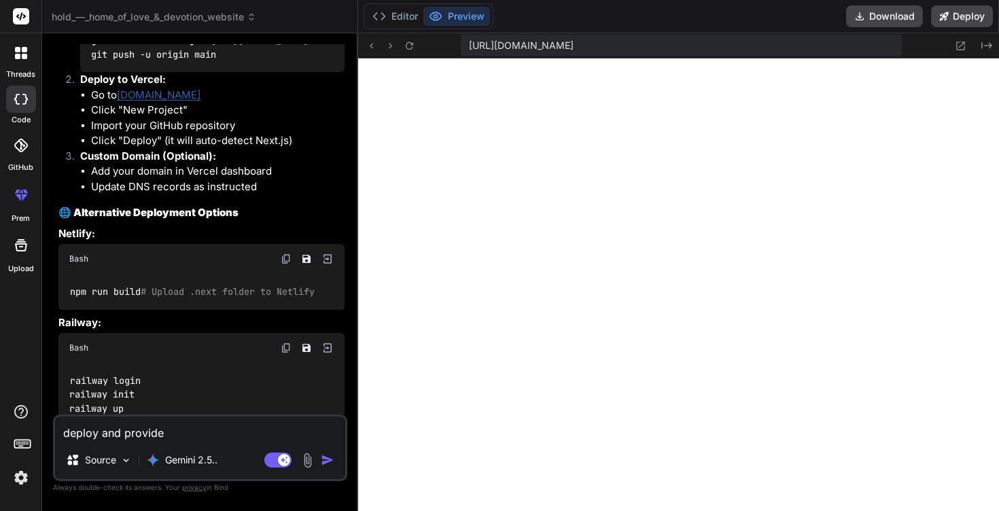
scroll to position [8081, 0]
click at [235, 277] on div "npm run build # Upload .next folder to Netlify" at bounding box center [201, 291] width 286 height 35
click at [281, 245] on div "Bash" at bounding box center [201, 260] width 286 height 30
click at [286, 254] on img at bounding box center [286, 259] width 11 height 11
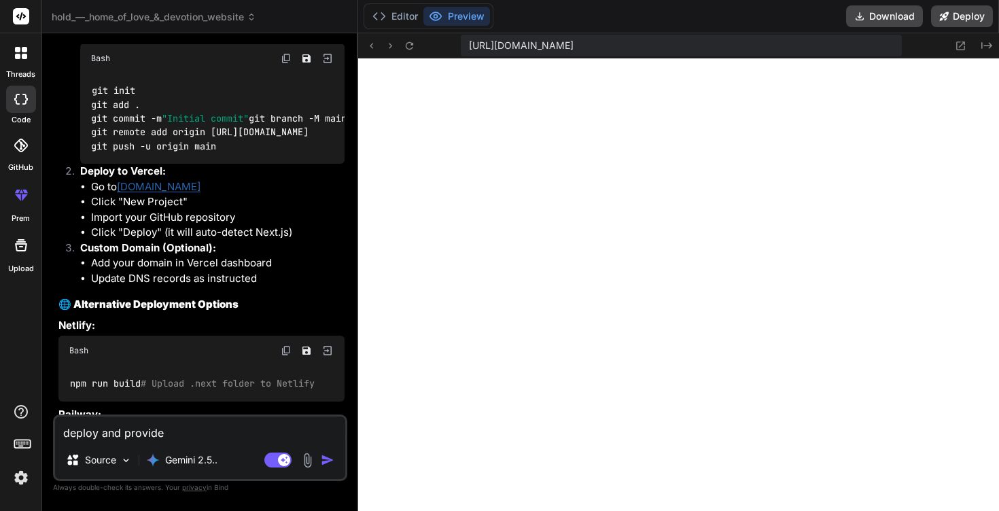
scroll to position [7879, 0]
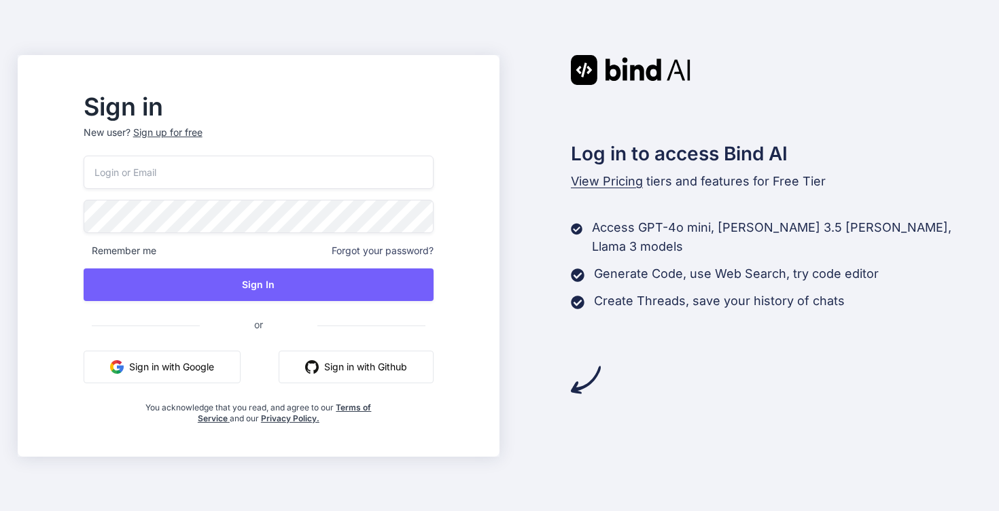
click at [202, 372] on button "Sign in with Google" at bounding box center [162, 367] width 157 height 33
